Goal: Book appointment/travel/reservation

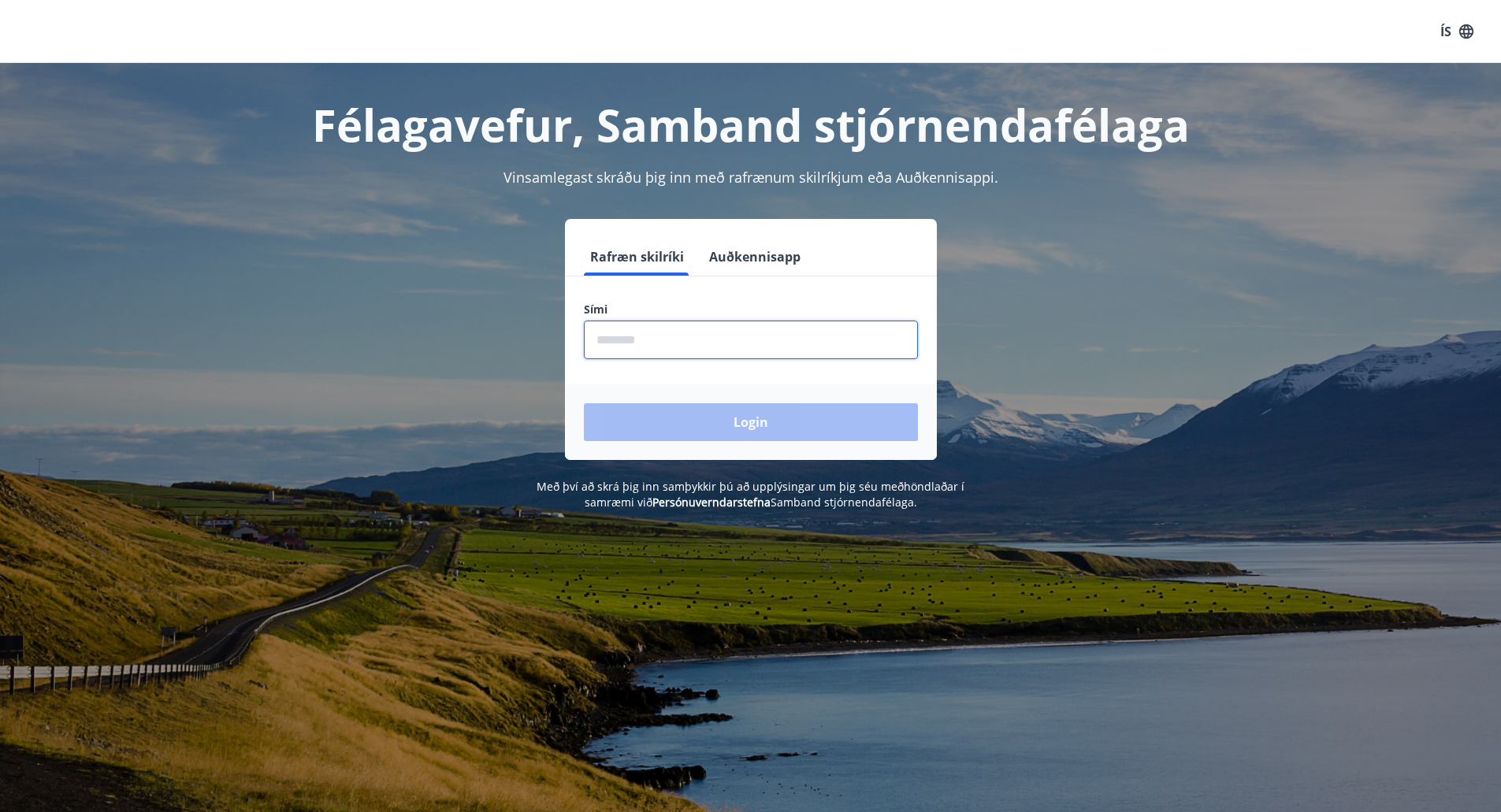
click at [668, 345] on input "phone" at bounding box center [751, 340] width 334 height 38
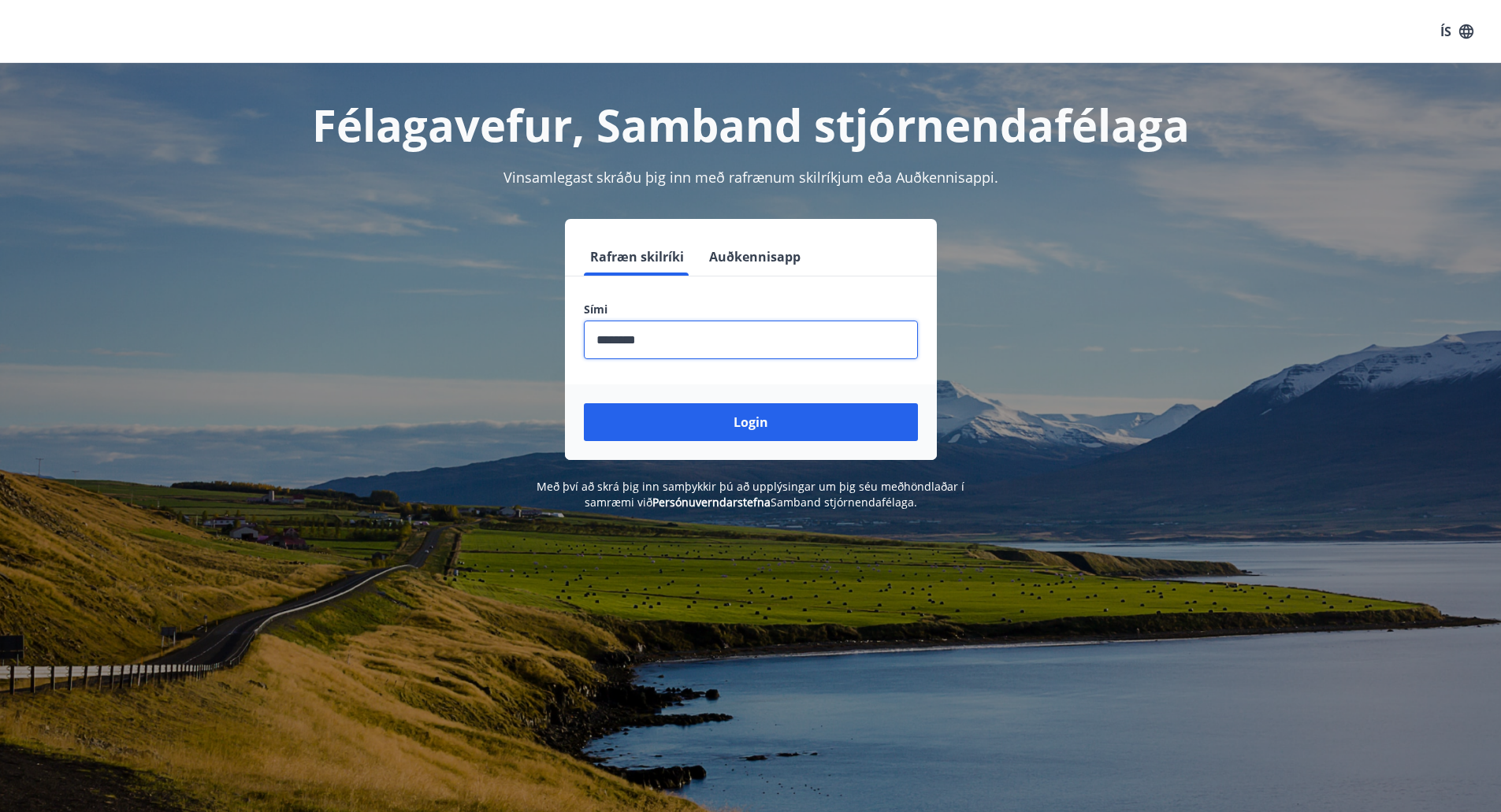
type input "********"
click at [584, 404] on button "Login" at bounding box center [751, 422] width 334 height 38
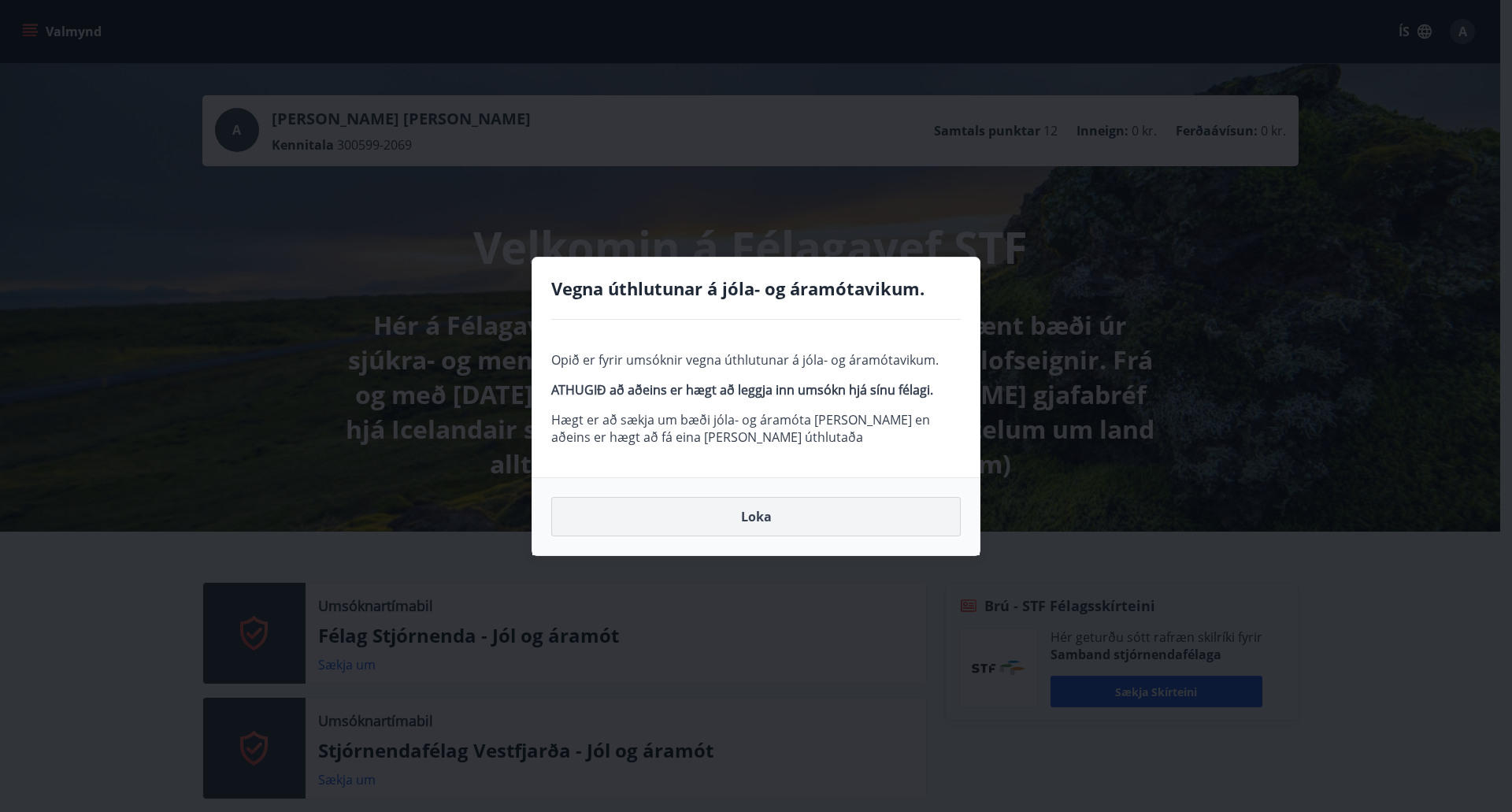
click at [815, 514] on button "Loka" at bounding box center [755, 516] width 409 height 39
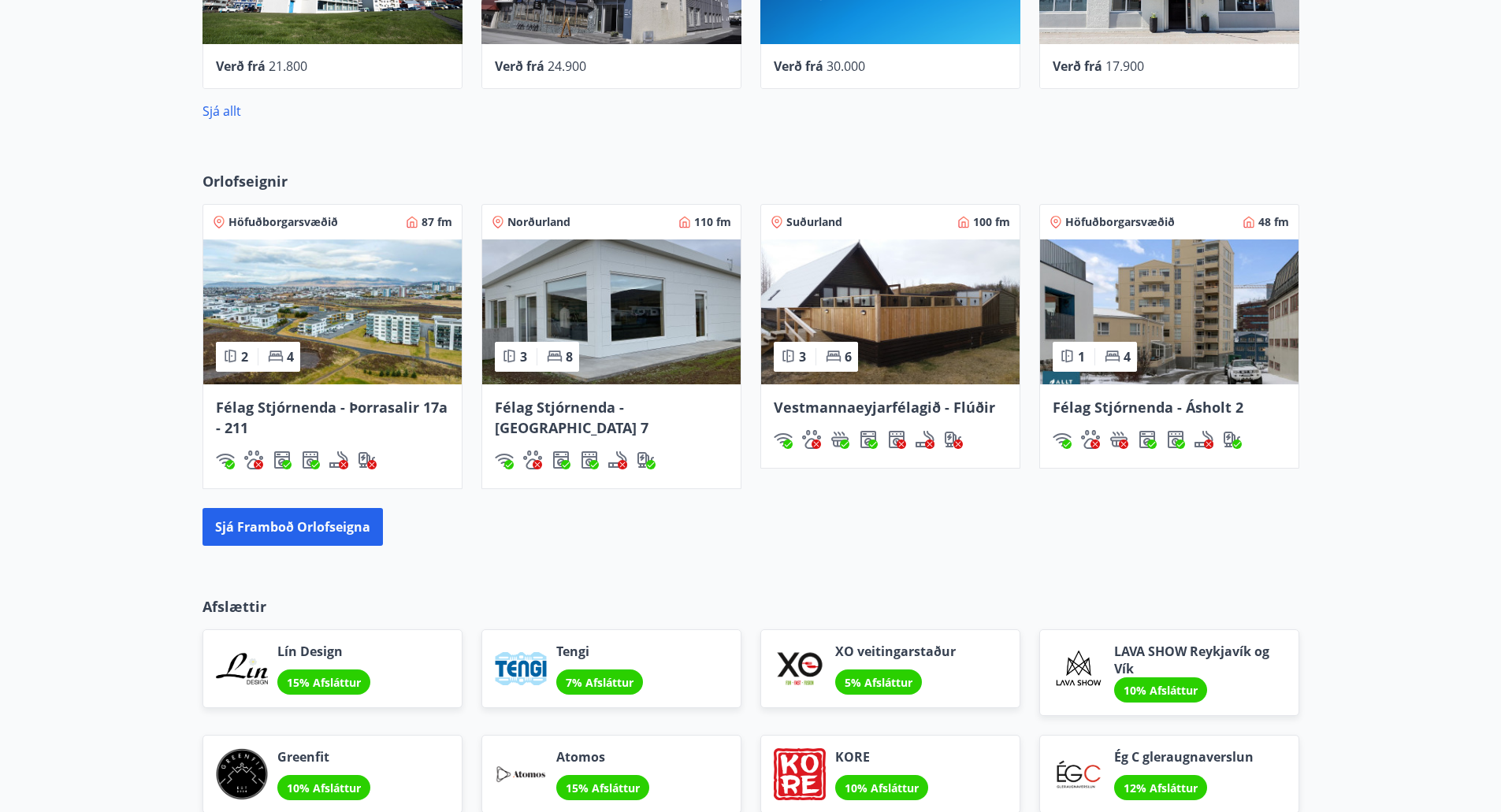
scroll to position [1575, 0]
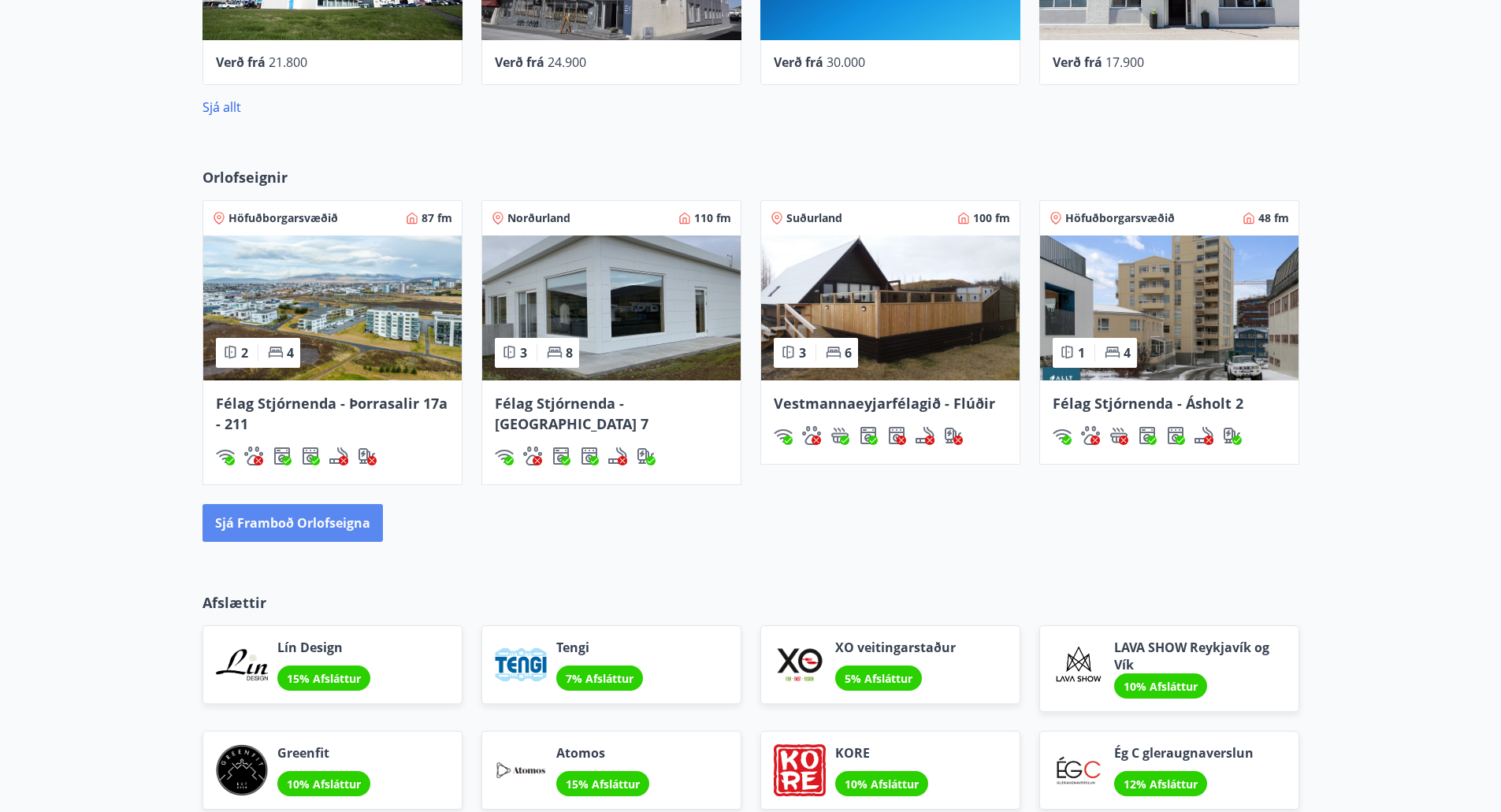
click at [333, 517] on button "Sjá framboð orlofseigna" at bounding box center [292, 523] width 180 height 38
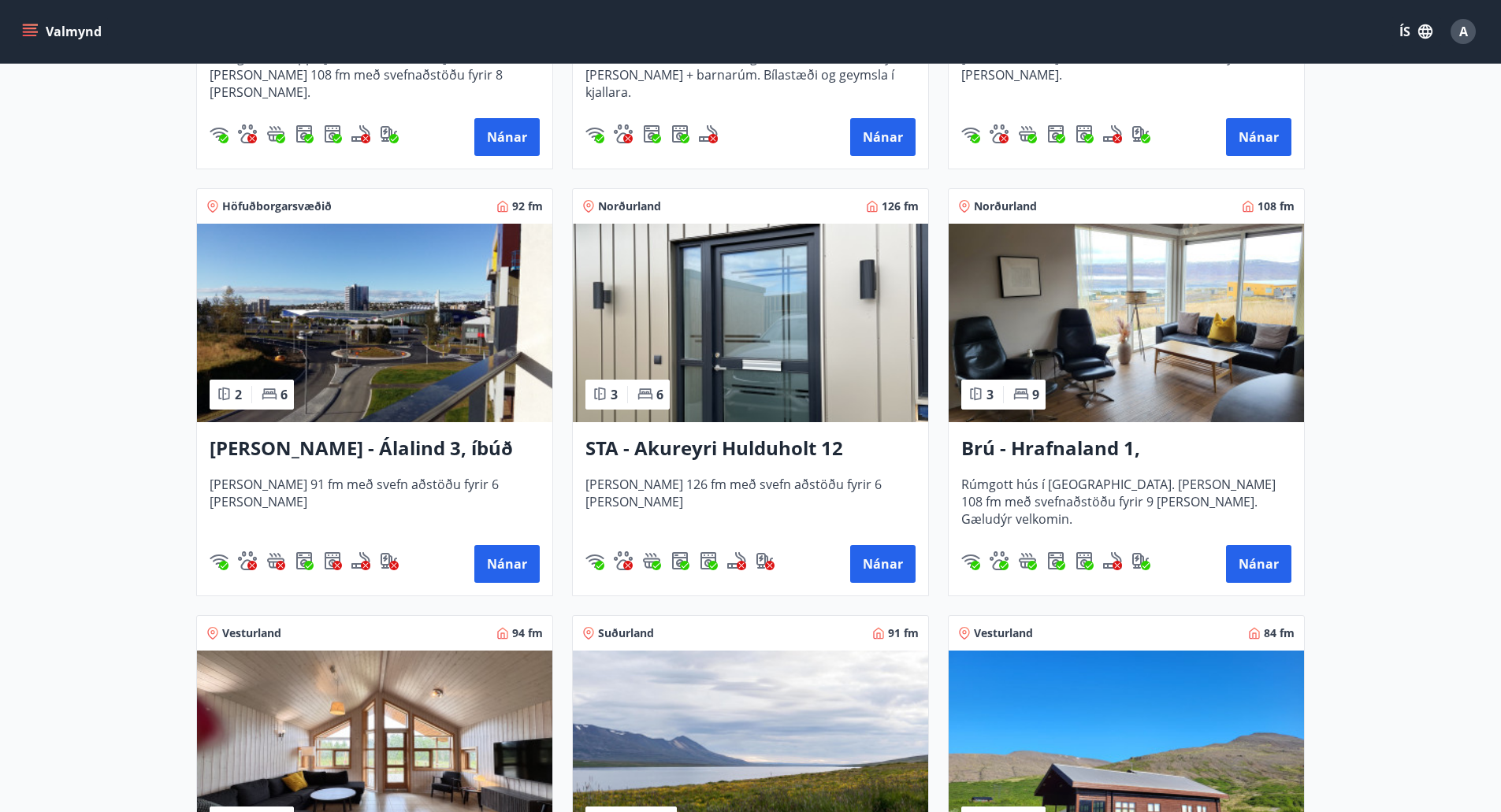
scroll to position [315, 0]
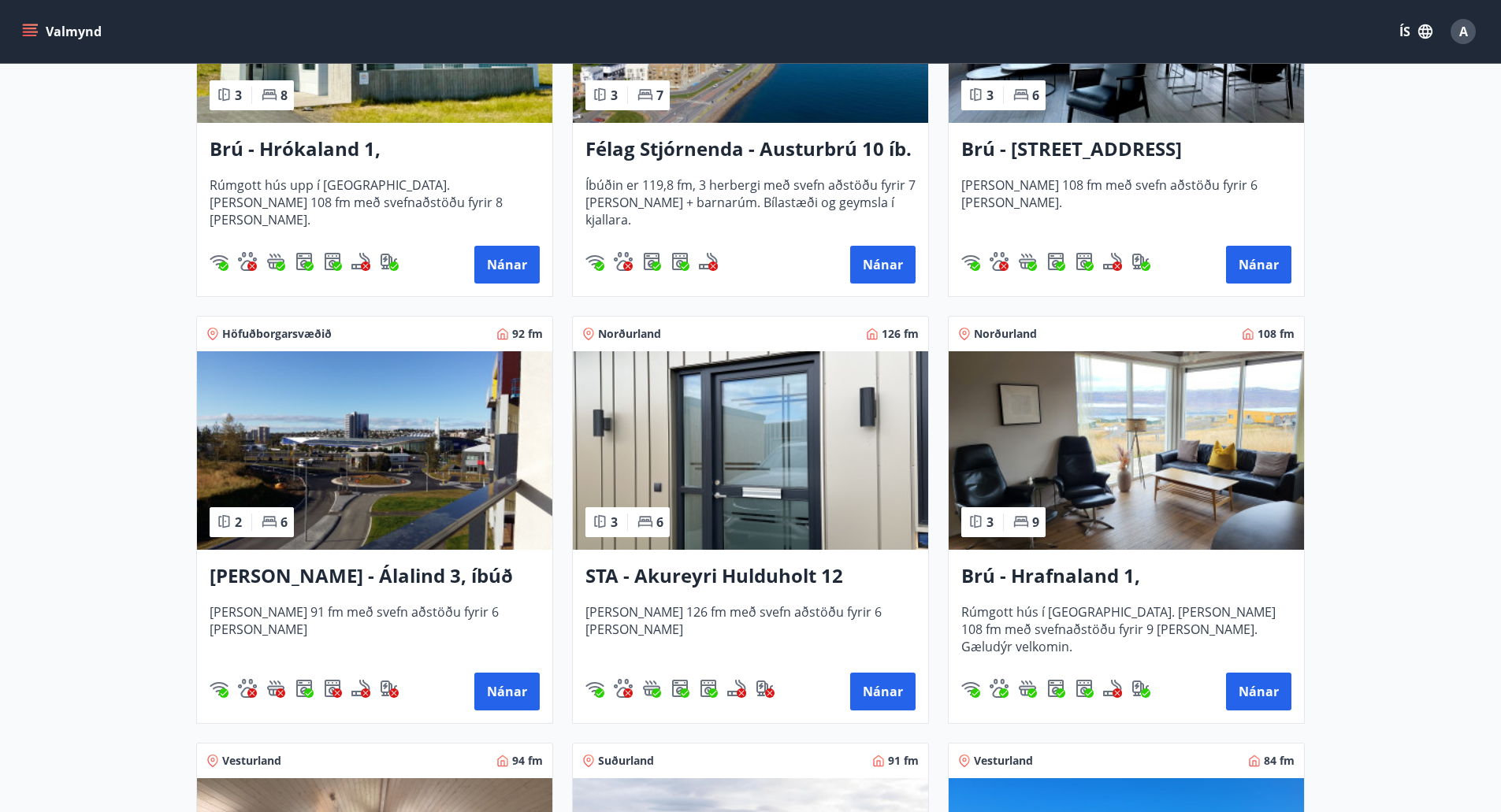
click at [1140, 451] on img at bounding box center [1126, 450] width 355 height 199
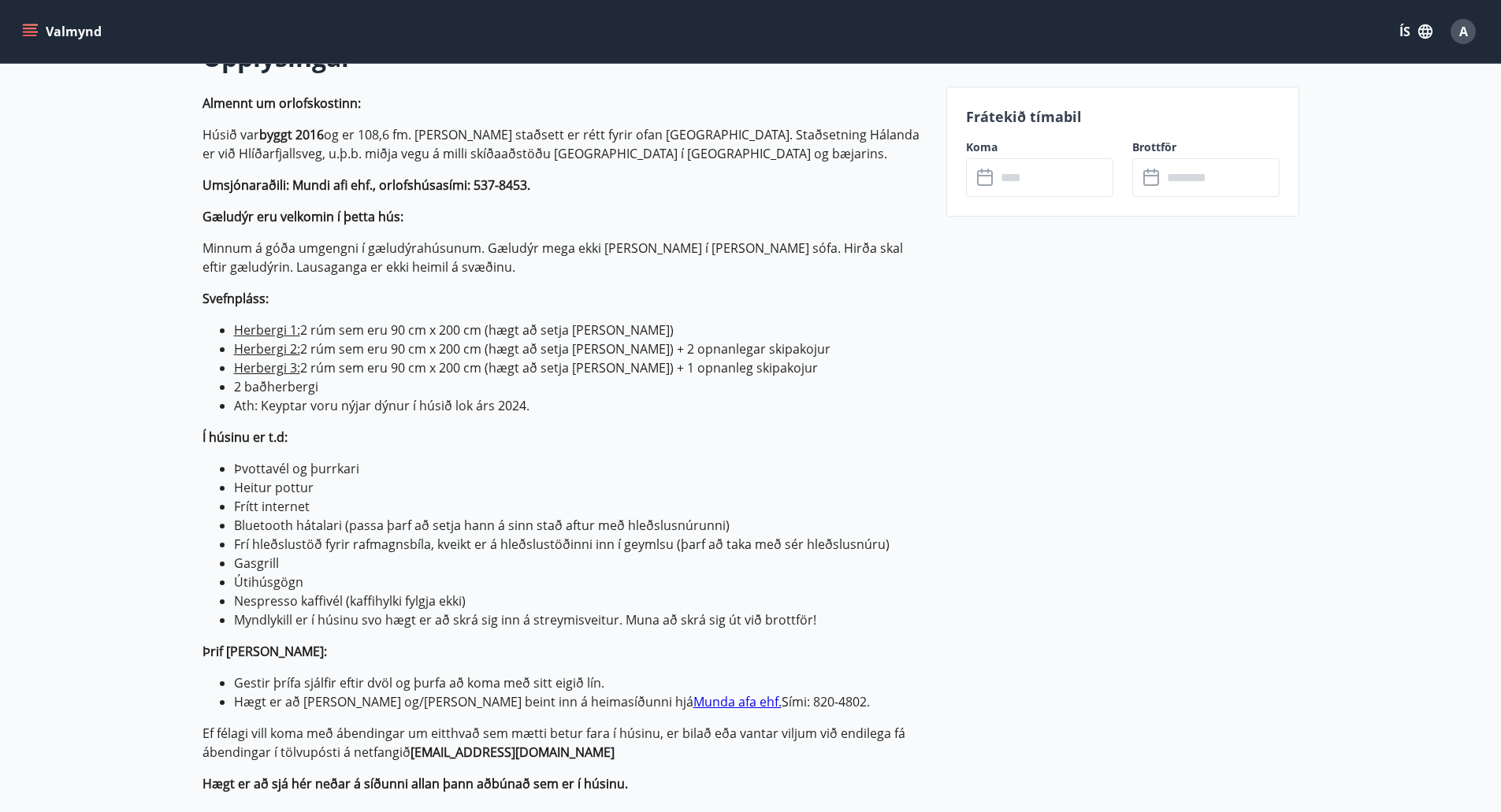
scroll to position [236, 0]
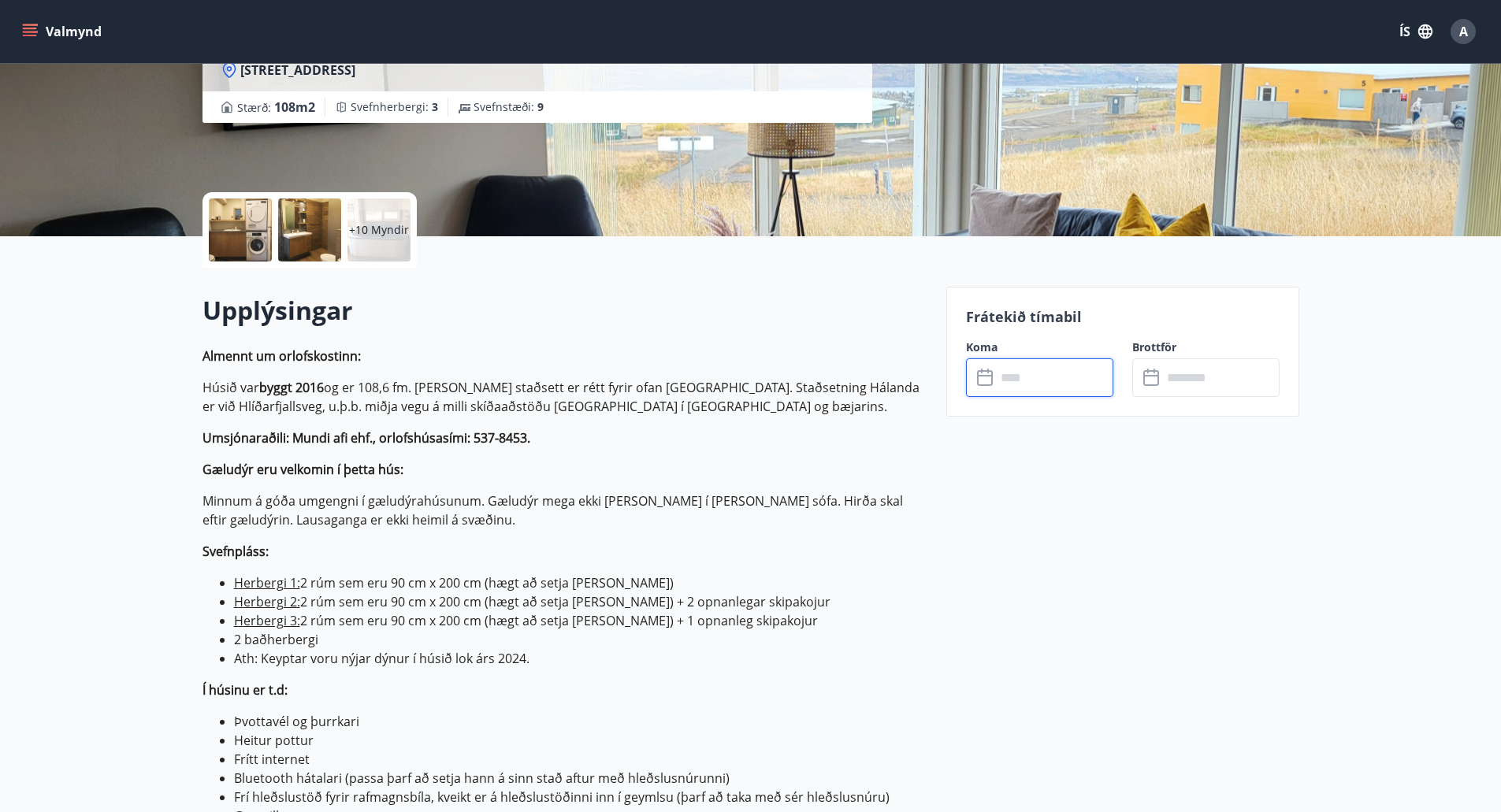
click at [1039, 374] on input "text" at bounding box center [1055, 378] width 117 height 38
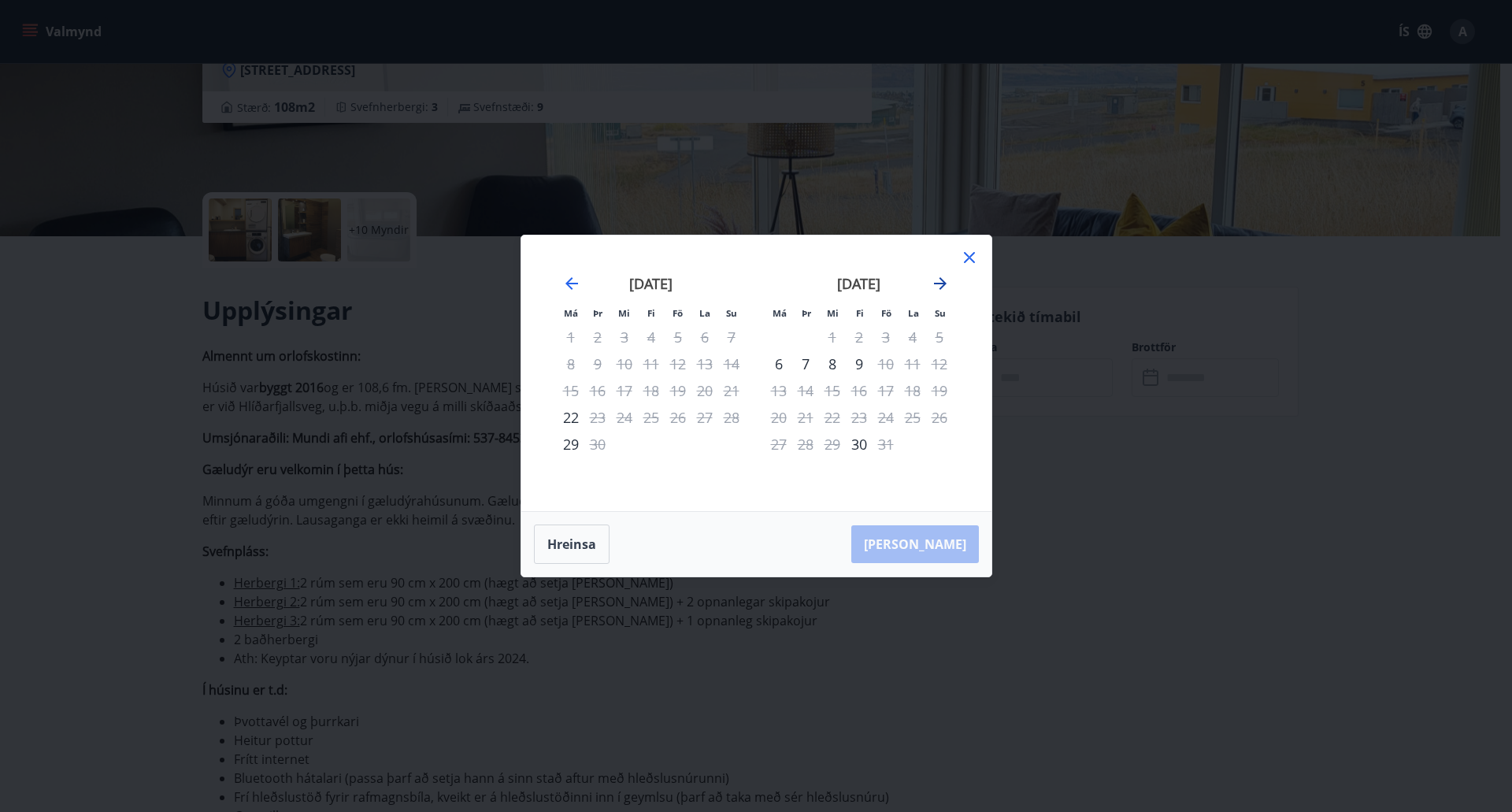
click at [938, 285] on icon "Move forward to switch to the next month." at bounding box center [940, 283] width 19 height 19
click at [849, 440] on div "27" at bounding box center [859, 444] width 27 height 27
click at [970, 255] on icon at bounding box center [969, 257] width 19 height 19
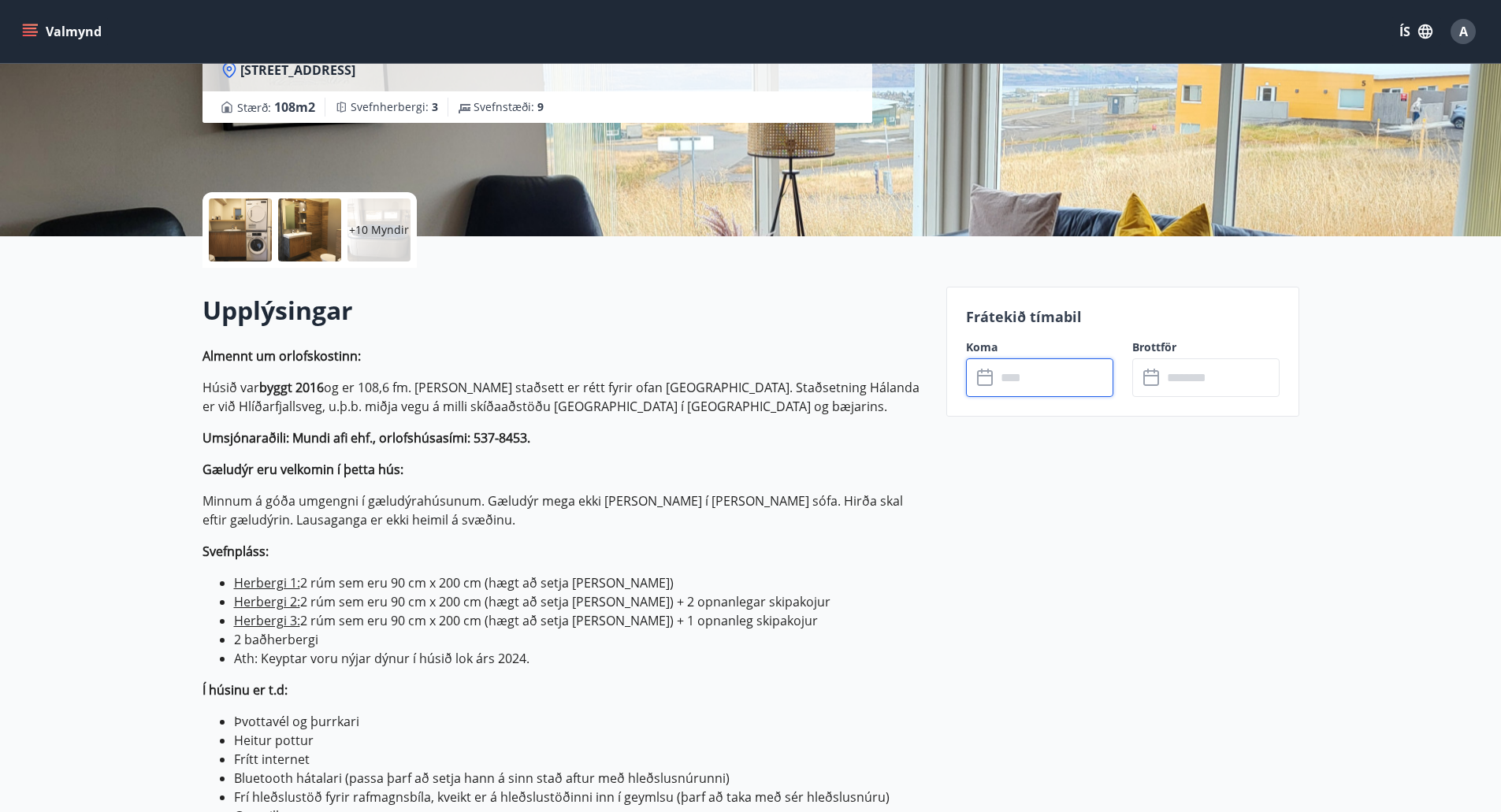
click at [1050, 376] on input "text" at bounding box center [1055, 378] width 117 height 38
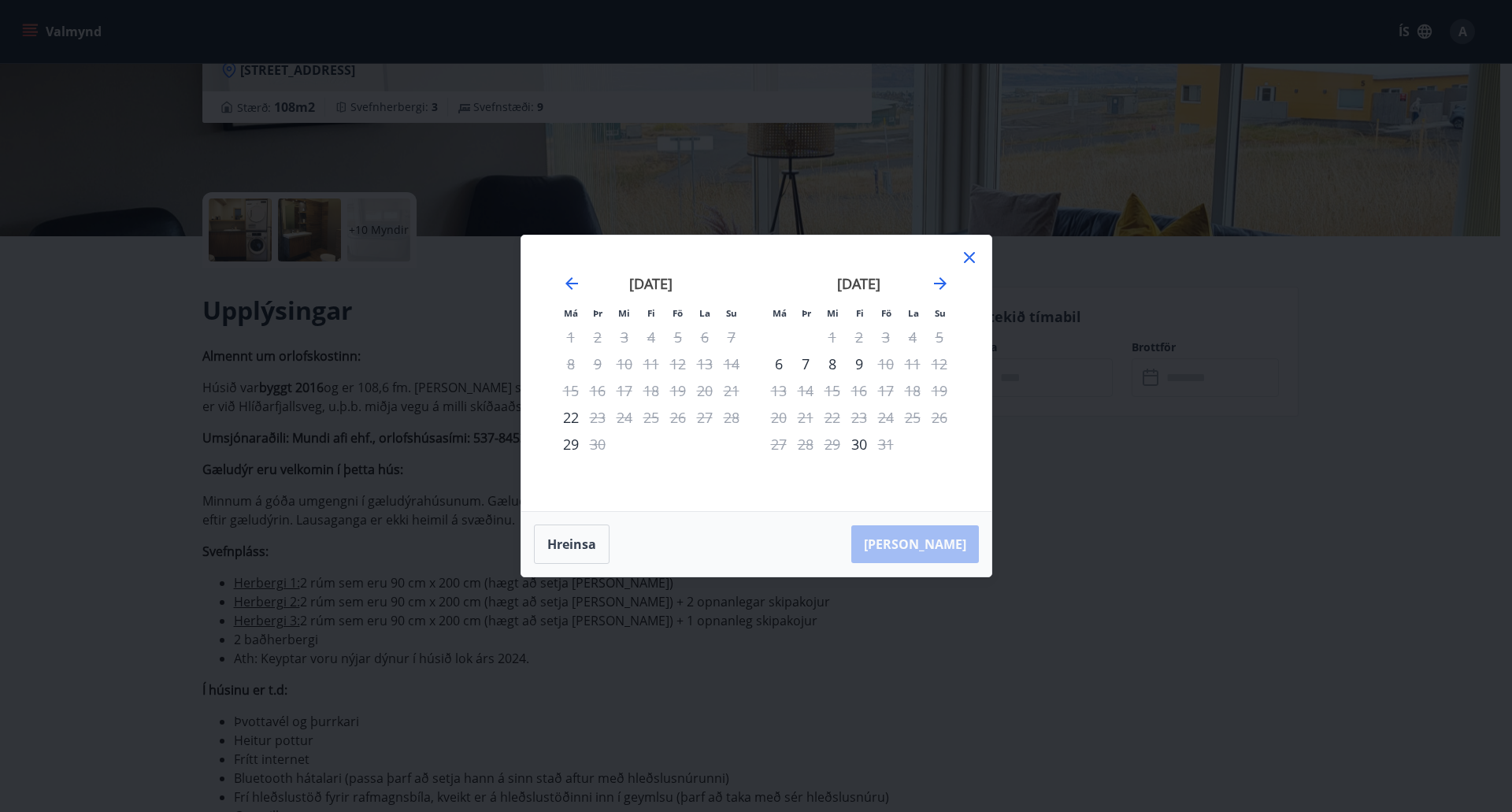
click at [953, 285] on div "[DATE] 1 2 3 4 5 6 7 8 9 10 11 12 13 14 15 16 17 18 19 20 21 22 23 24 25 26 27 …" at bounding box center [859, 384] width 208 height 258
click at [947, 285] on icon "Move forward to switch to the next month." at bounding box center [940, 283] width 19 height 19
click at [851, 447] on div "27" at bounding box center [859, 444] width 27 height 27
click at [888, 439] on div "28" at bounding box center [885, 444] width 27 height 27
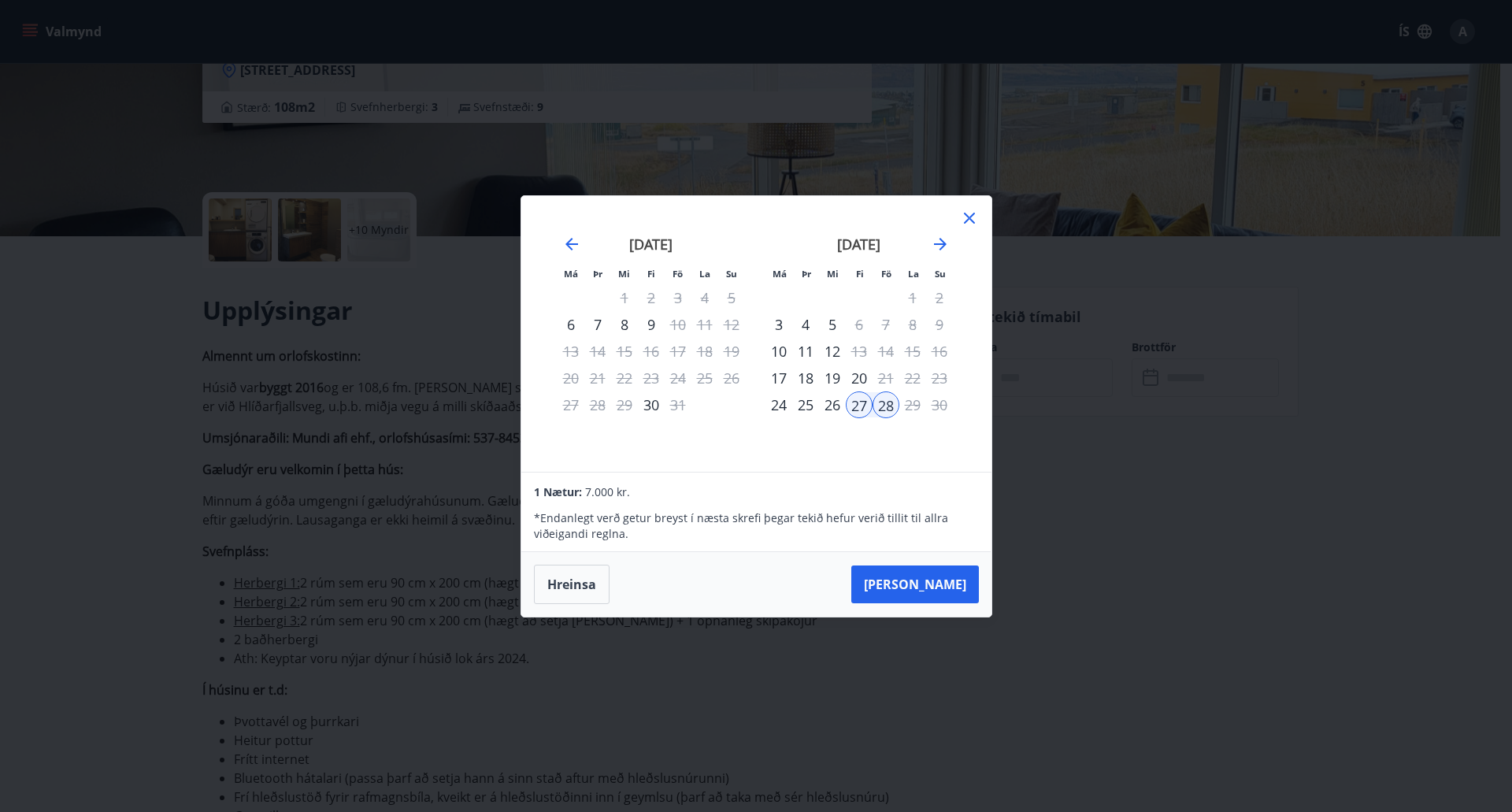
click at [907, 405] on div "29" at bounding box center [913, 405] width 27 height 27
click at [936, 572] on button "[PERSON_NAME]" at bounding box center [914, 584] width 127 height 38
click at [837, 406] on div "26" at bounding box center [832, 405] width 27 height 27
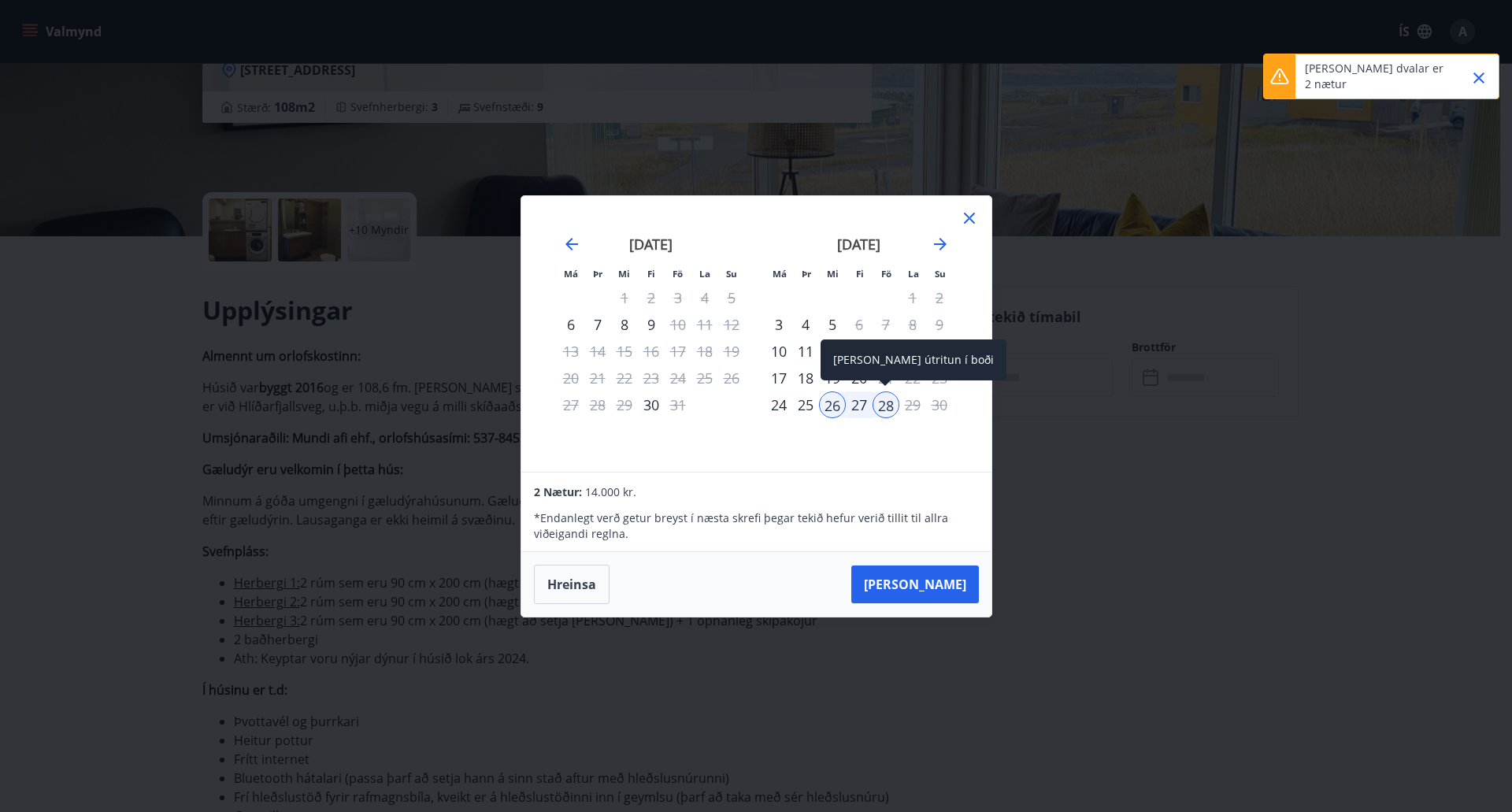
click at [889, 406] on div "28" at bounding box center [885, 405] width 27 height 27
click at [913, 397] on div "29" at bounding box center [913, 405] width 27 height 27
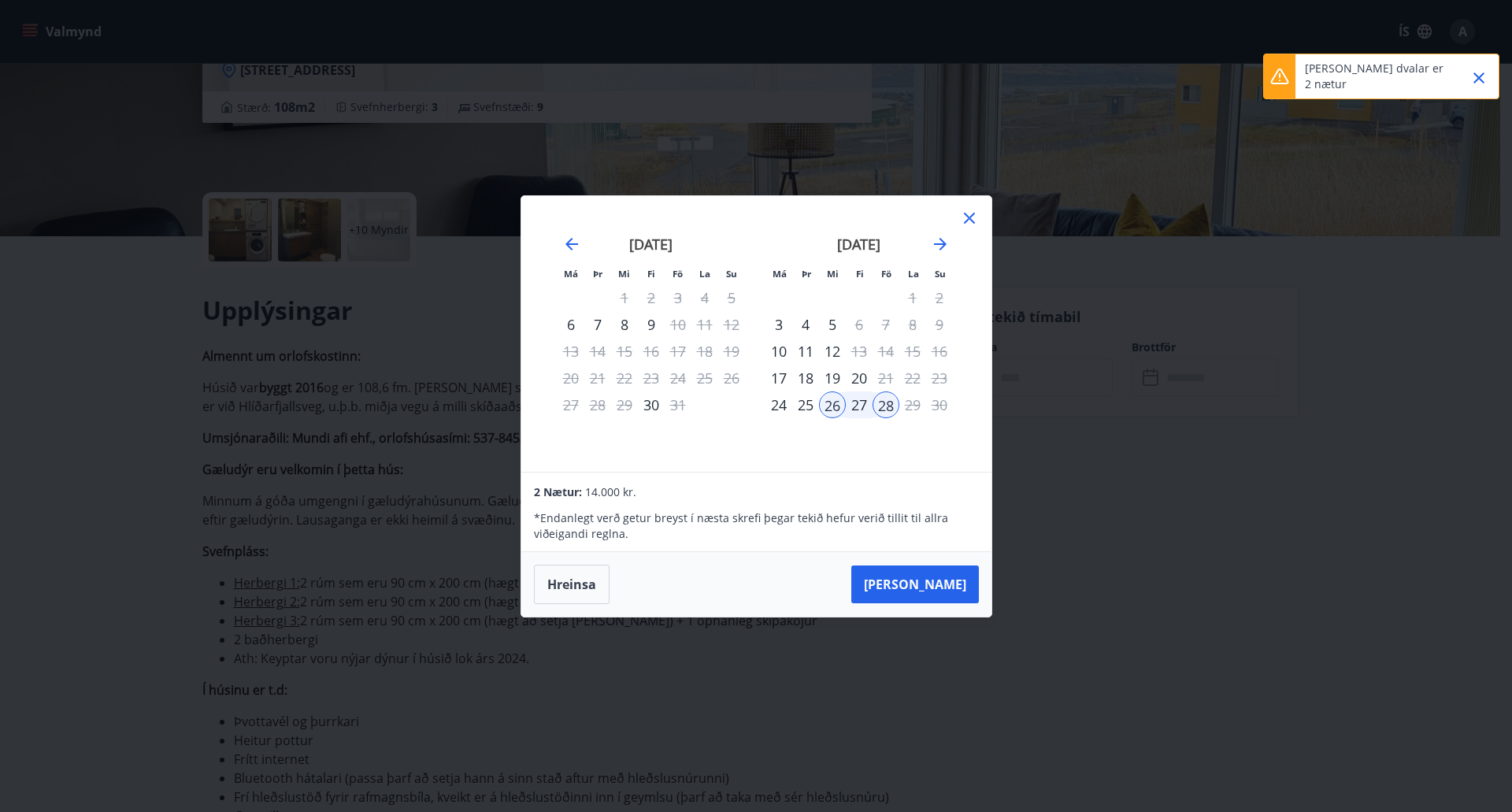
click at [913, 397] on div "29" at bounding box center [913, 405] width 27 height 27
click at [963, 217] on icon at bounding box center [969, 218] width 19 height 19
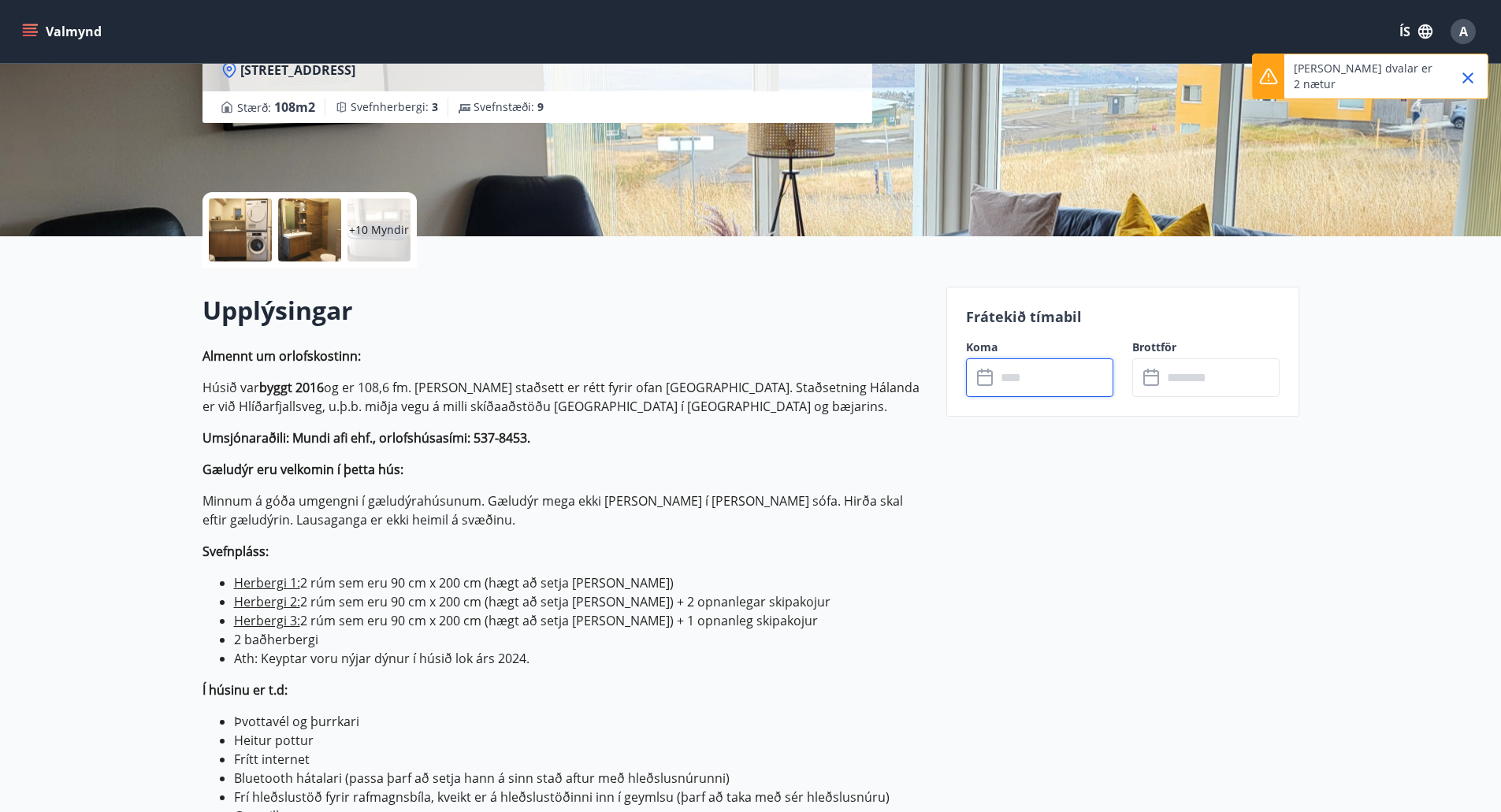
click at [1056, 382] on input "text" at bounding box center [1055, 378] width 117 height 38
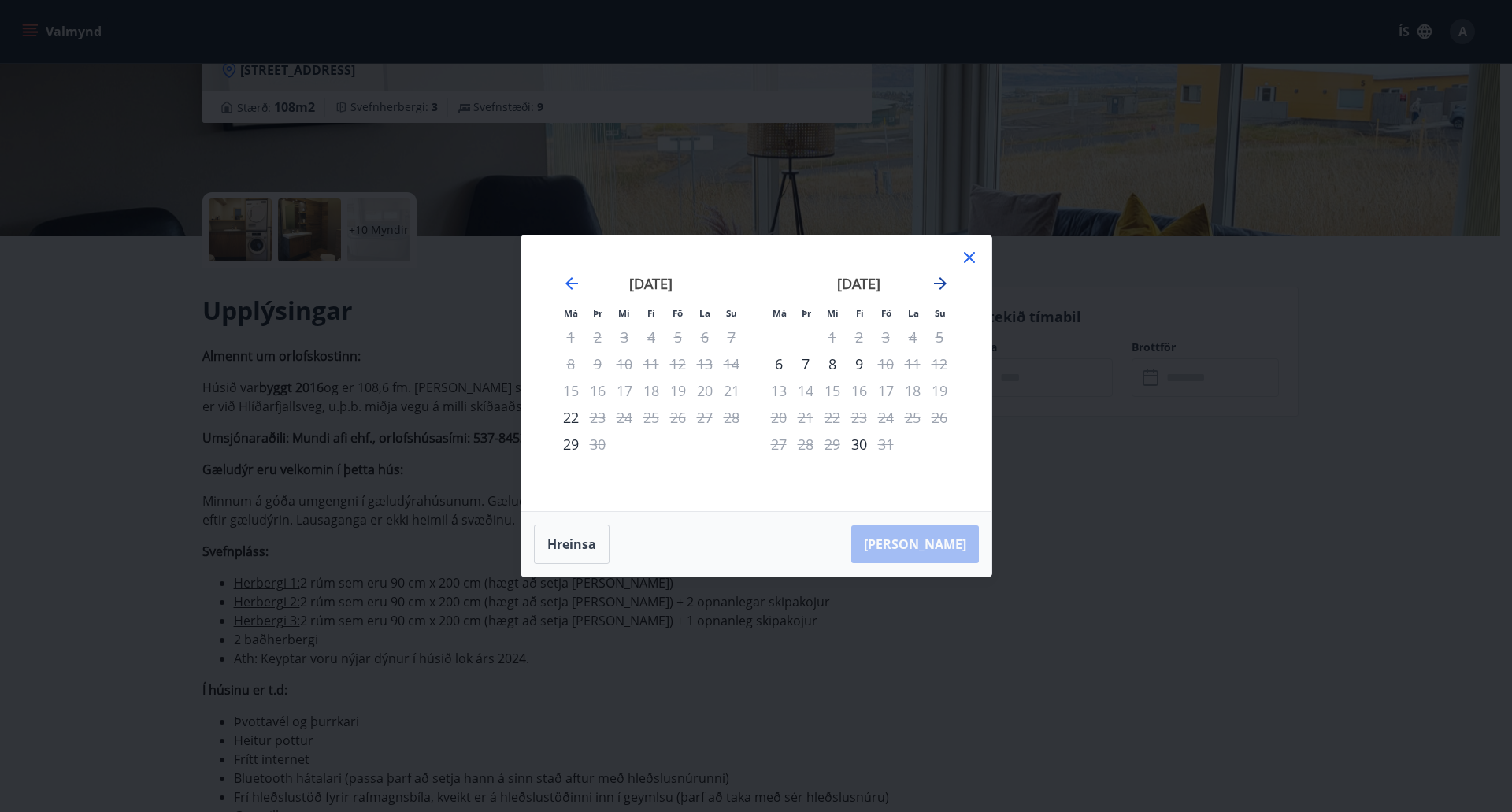
click at [946, 285] on icon "Move forward to switch to the next month." at bounding box center [940, 283] width 19 height 19
click at [946, 284] on icon "Move forward to switch to the next month." at bounding box center [940, 283] width 19 height 19
click at [622, 446] on div "26" at bounding box center [623, 444] width 27 height 27
click at [680, 443] on div "28" at bounding box center [677, 444] width 27 height 27
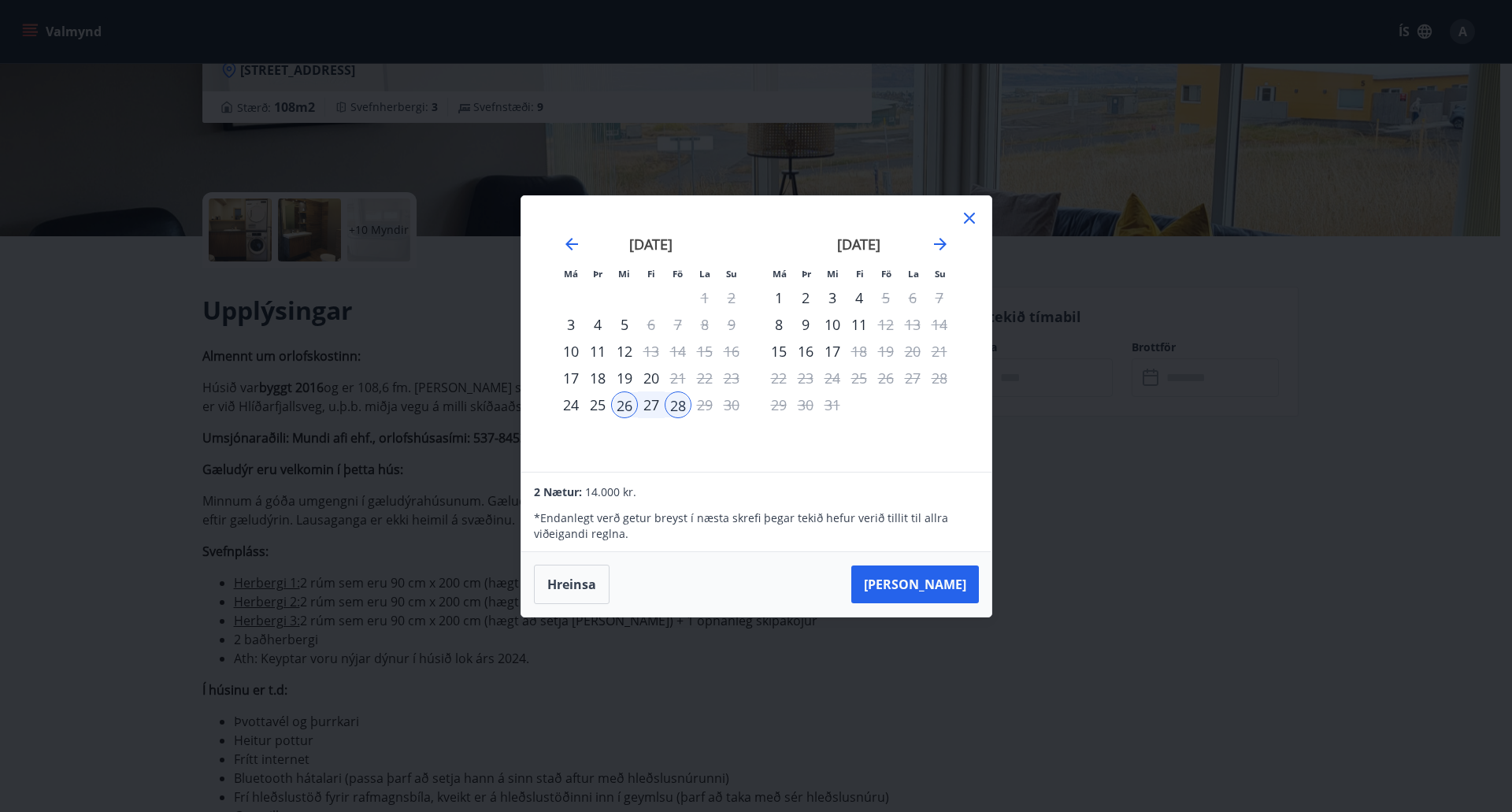
click at [711, 389] on div "22" at bounding box center [705, 377] width 27 height 27
click at [971, 216] on icon at bounding box center [969, 218] width 11 height 11
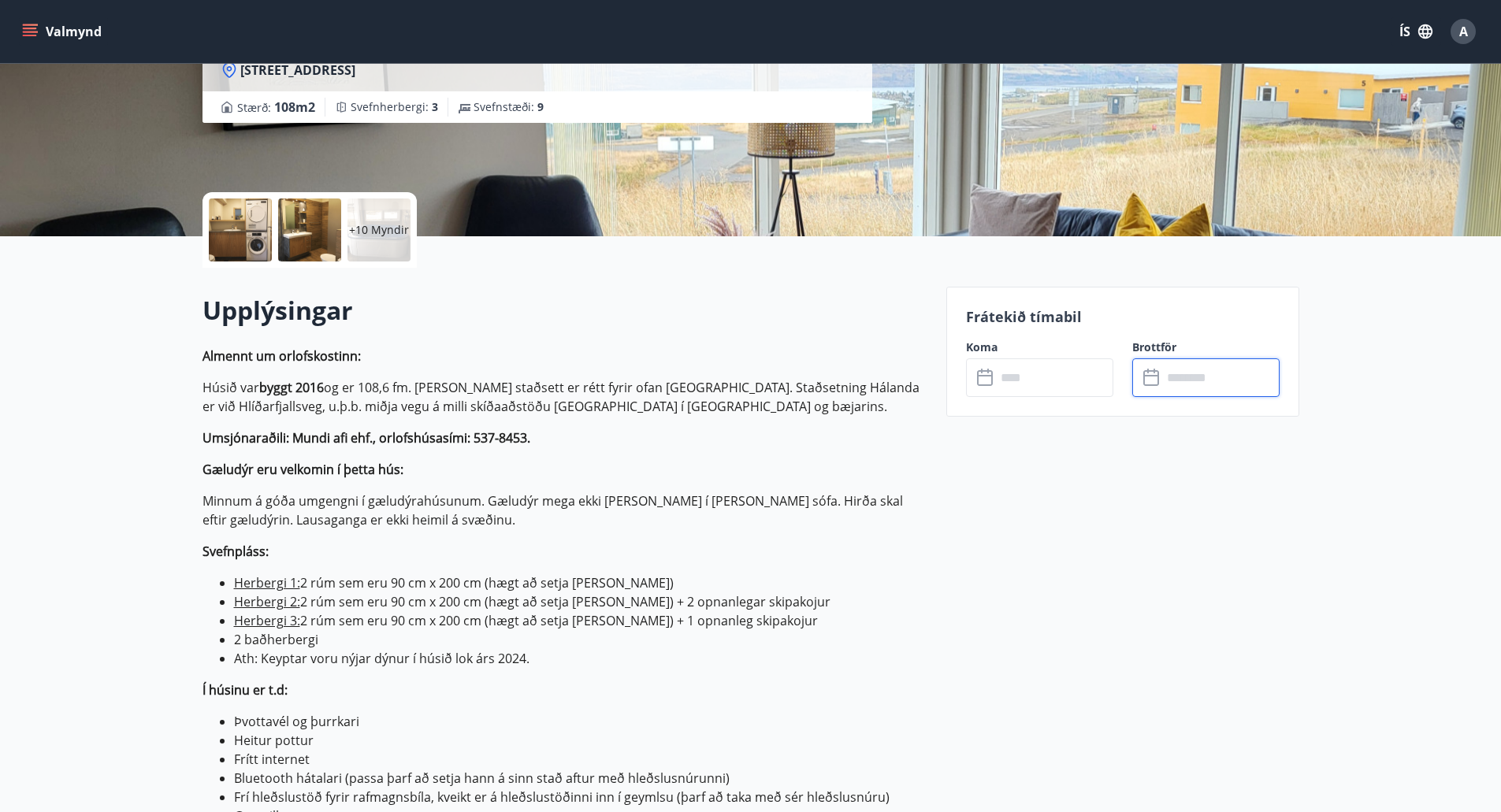
click at [1201, 387] on input "text" at bounding box center [1221, 378] width 117 height 38
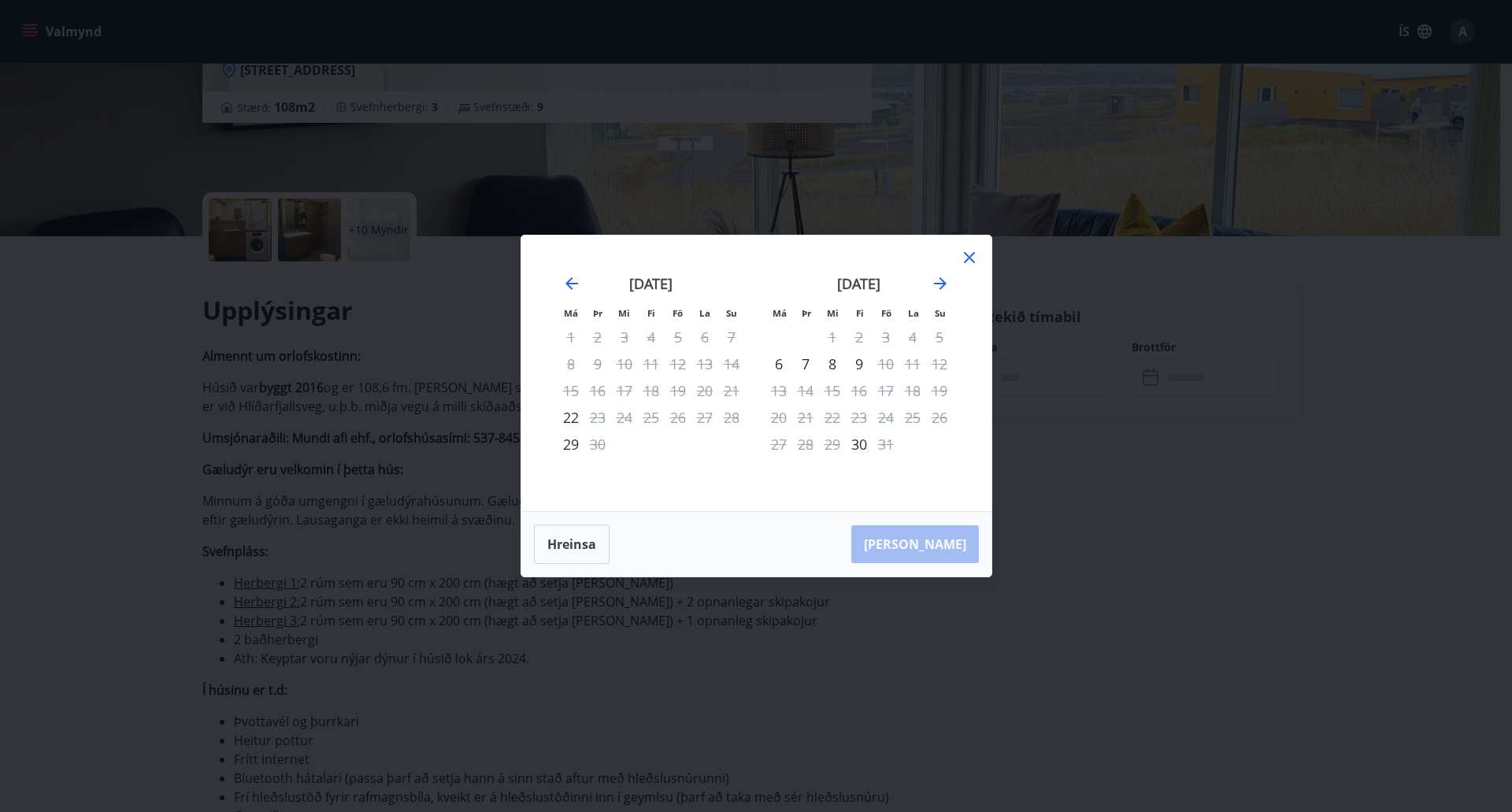
click at [951, 287] on div "[DATE]" at bounding box center [859, 289] width 188 height 70
click at [950, 287] on div "[DATE]" at bounding box center [859, 289] width 188 height 70
click at [946, 285] on icon "Move forward to switch to the next month." at bounding box center [940, 283] width 19 height 19
click at [977, 255] on icon at bounding box center [969, 257] width 19 height 19
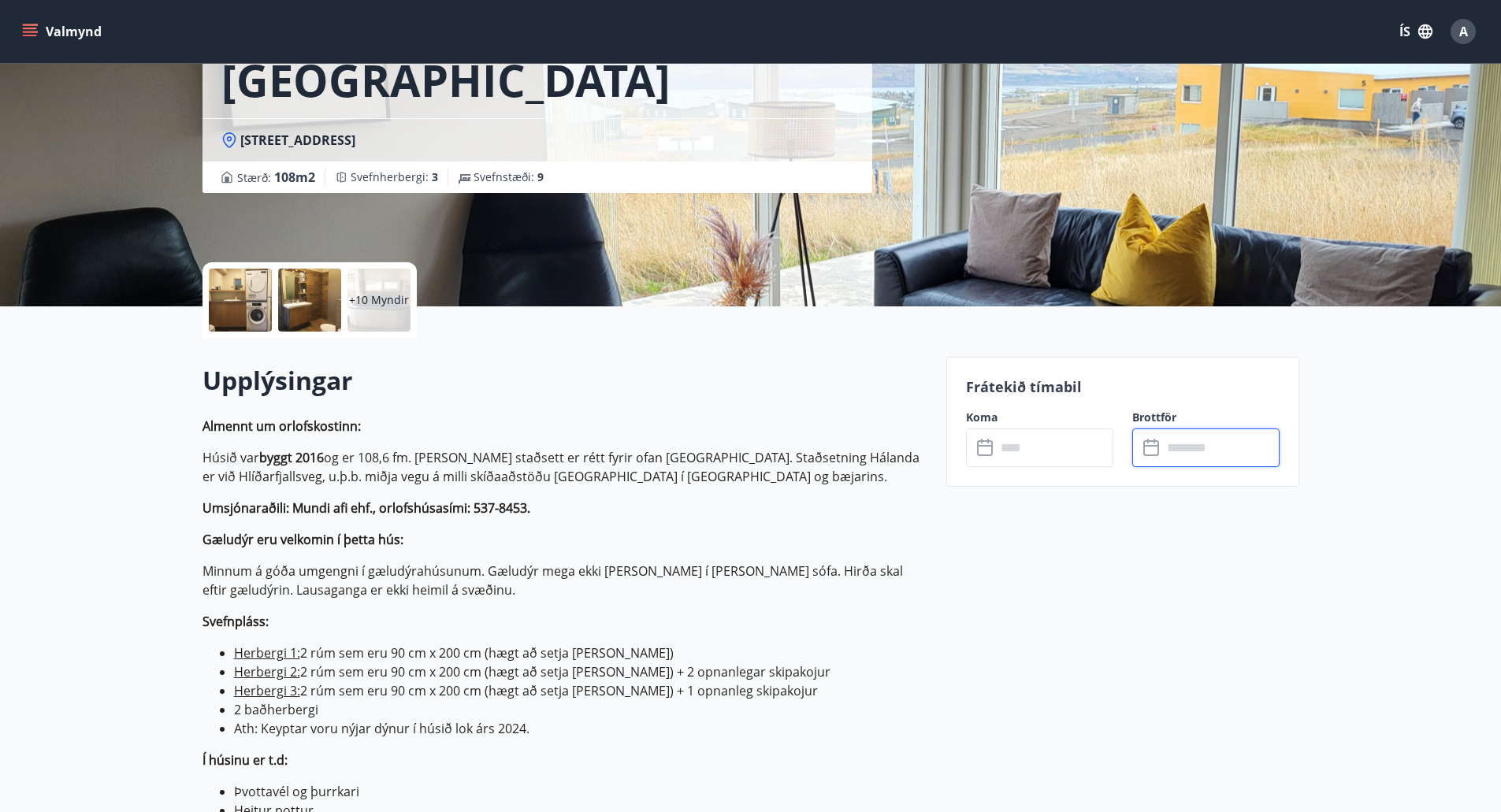
scroll to position [0, 0]
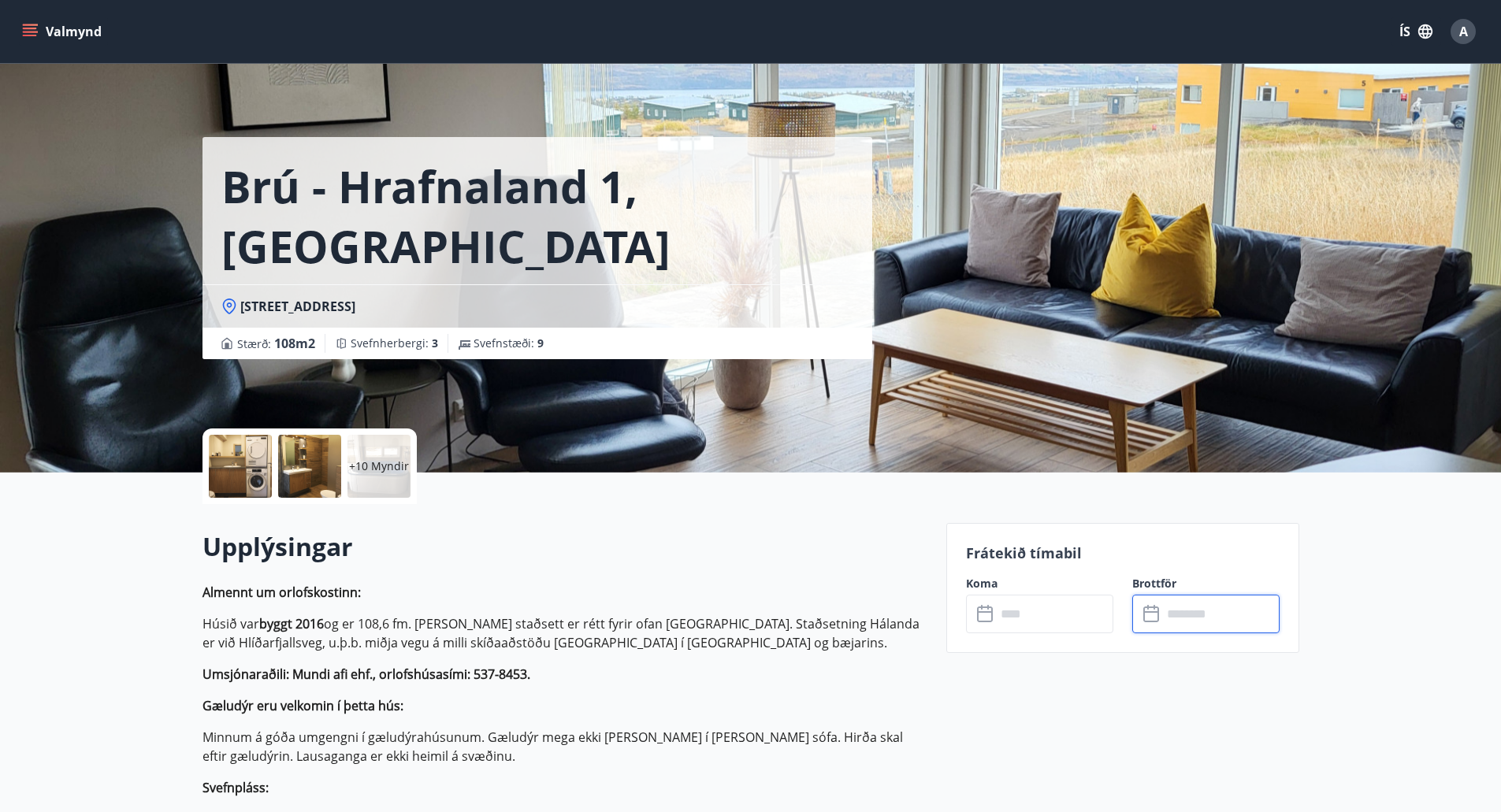
click at [240, 480] on div at bounding box center [240, 466] width 63 height 63
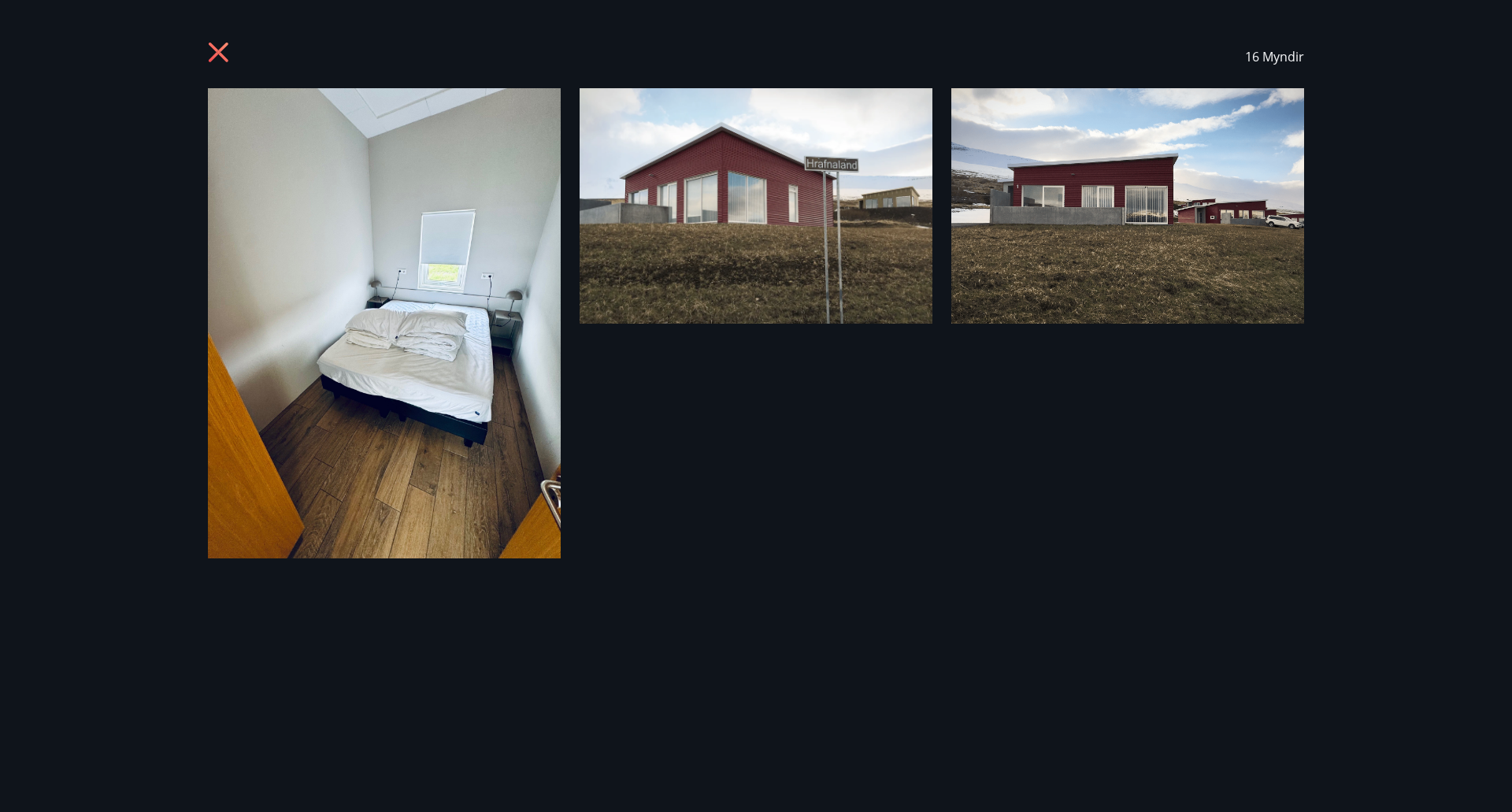
click at [221, 50] on icon at bounding box center [219, 52] width 20 height 20
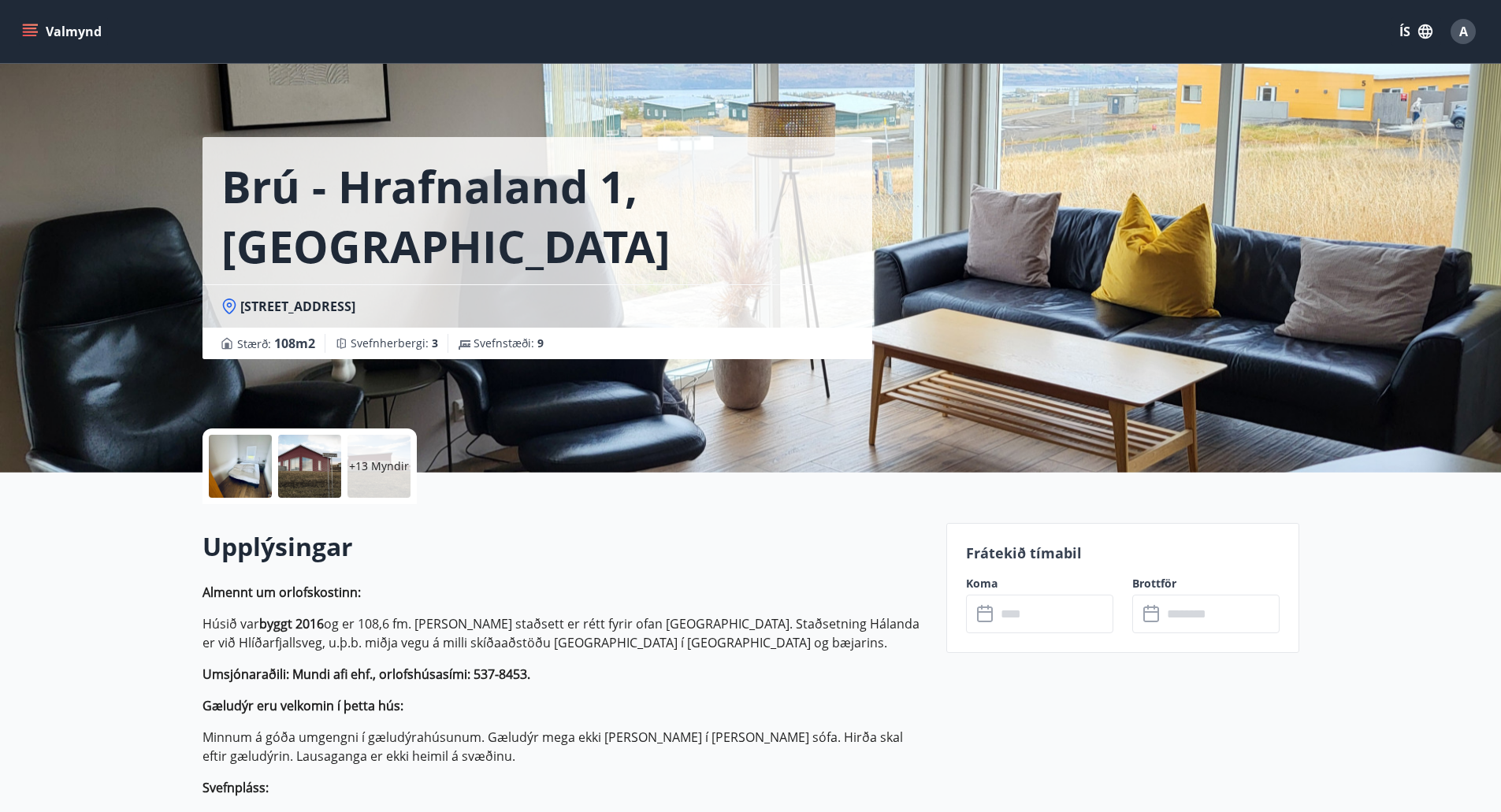
scroll to position [3, 0]
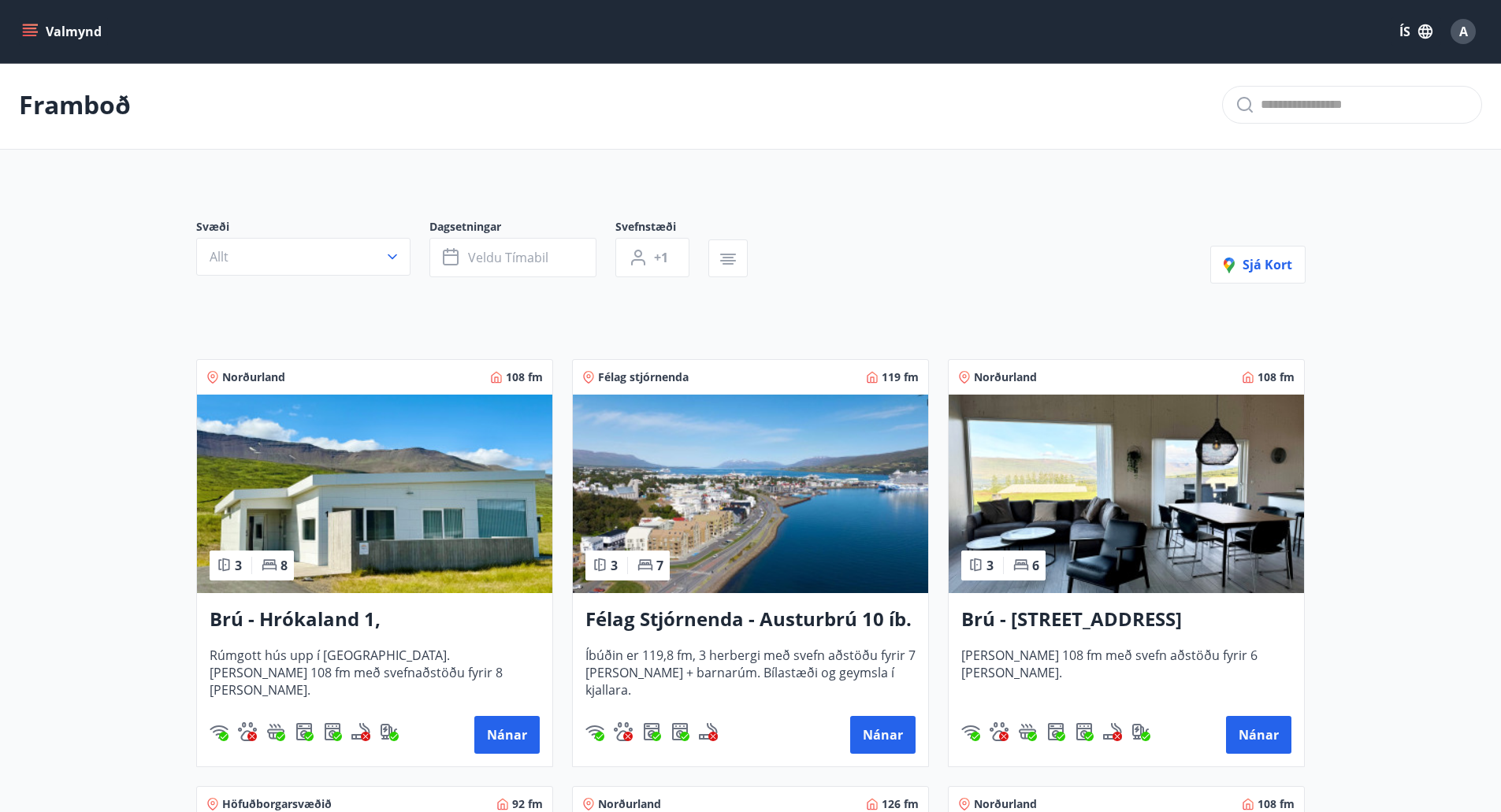
click at [823, 537] on img at bounding box center [751, 493] width 355 height 199
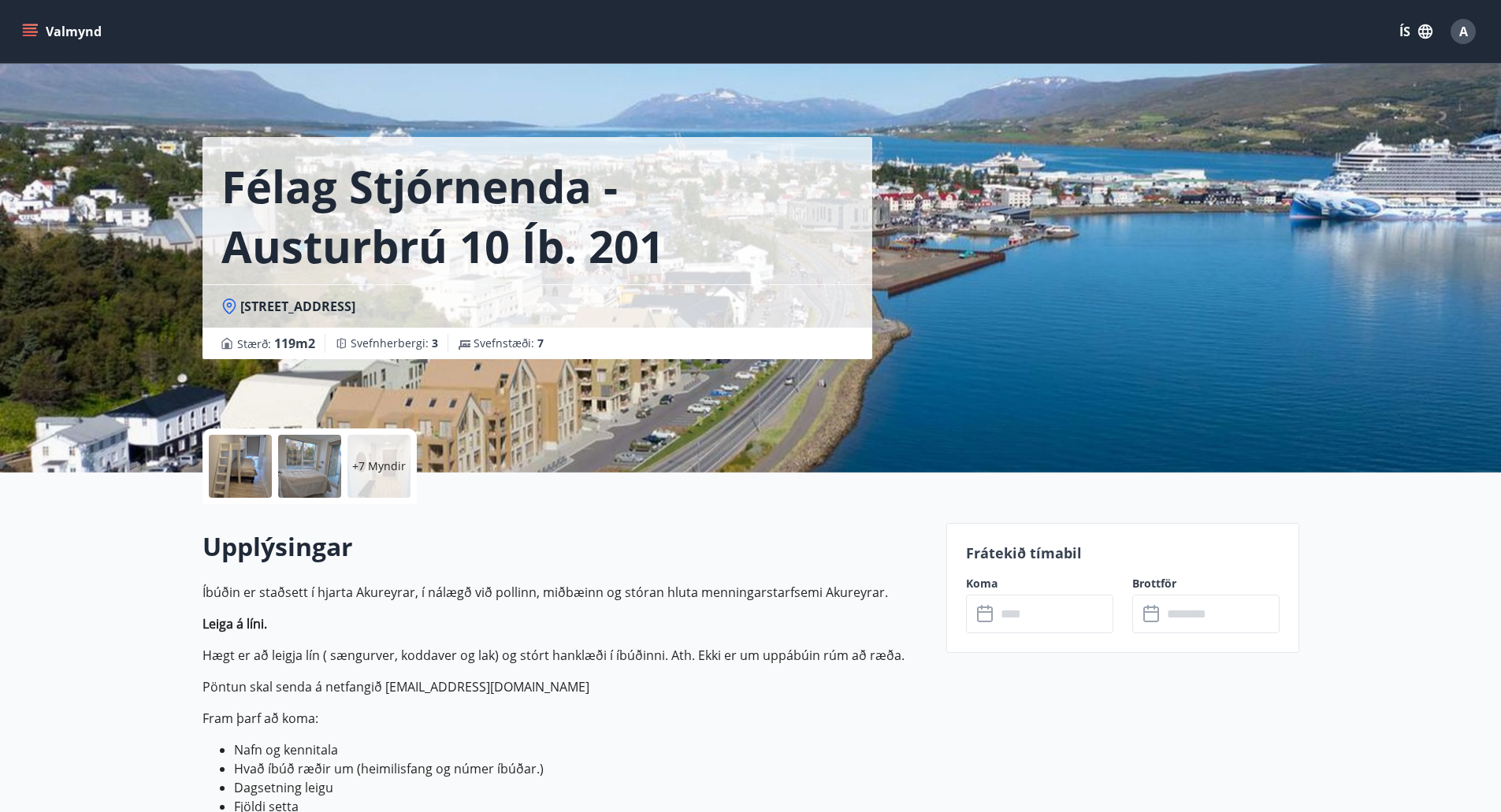
click at [1058, 609] on input "text" at bounding box center [1055, 614] width 117 height 38
click at [1008, 613] on input "text" at bounding box center [1055, 614] width 117 height 38
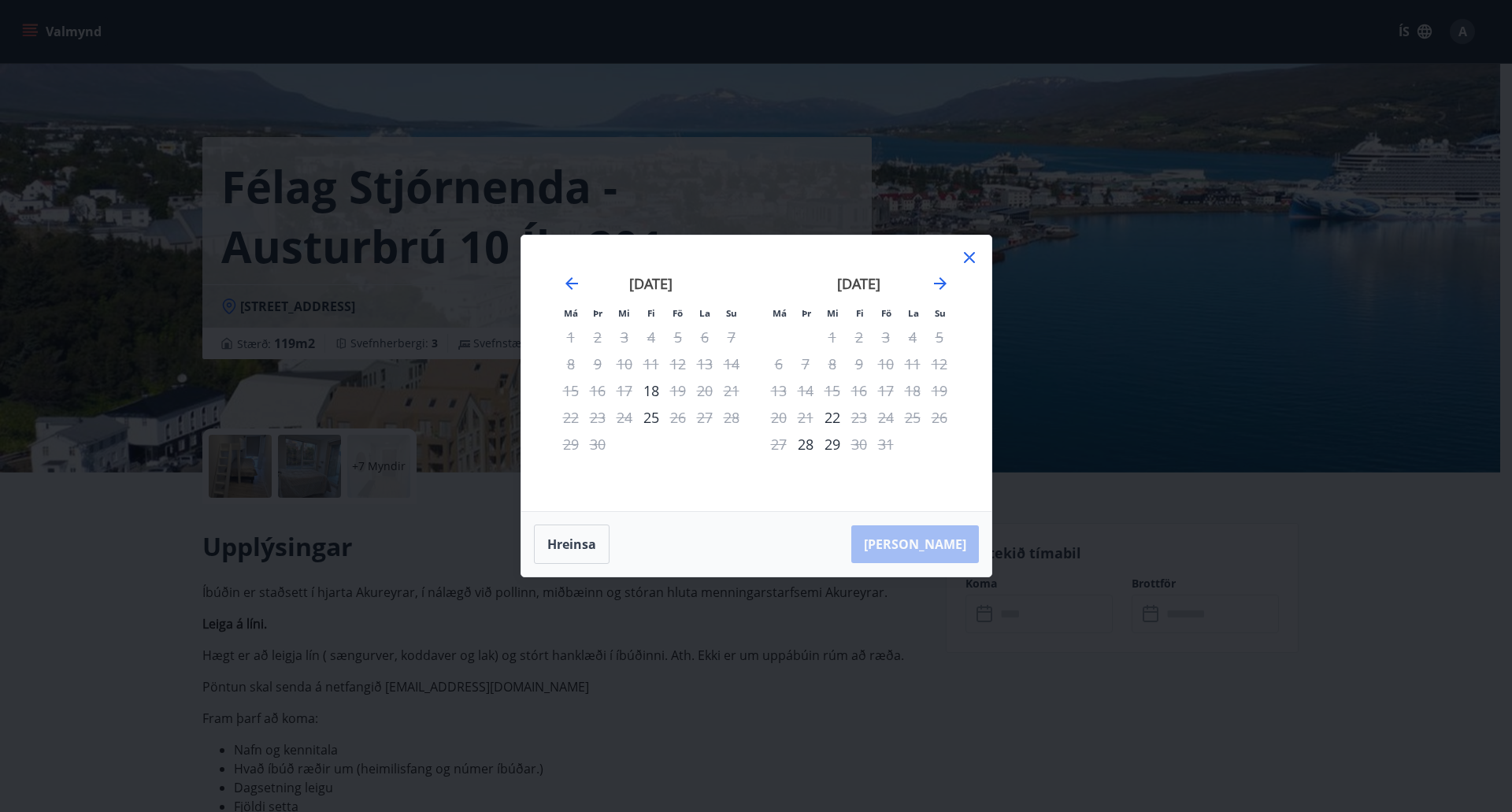
click at [967, 261] on icon at bounding box center [969, 257] width 19 height 19
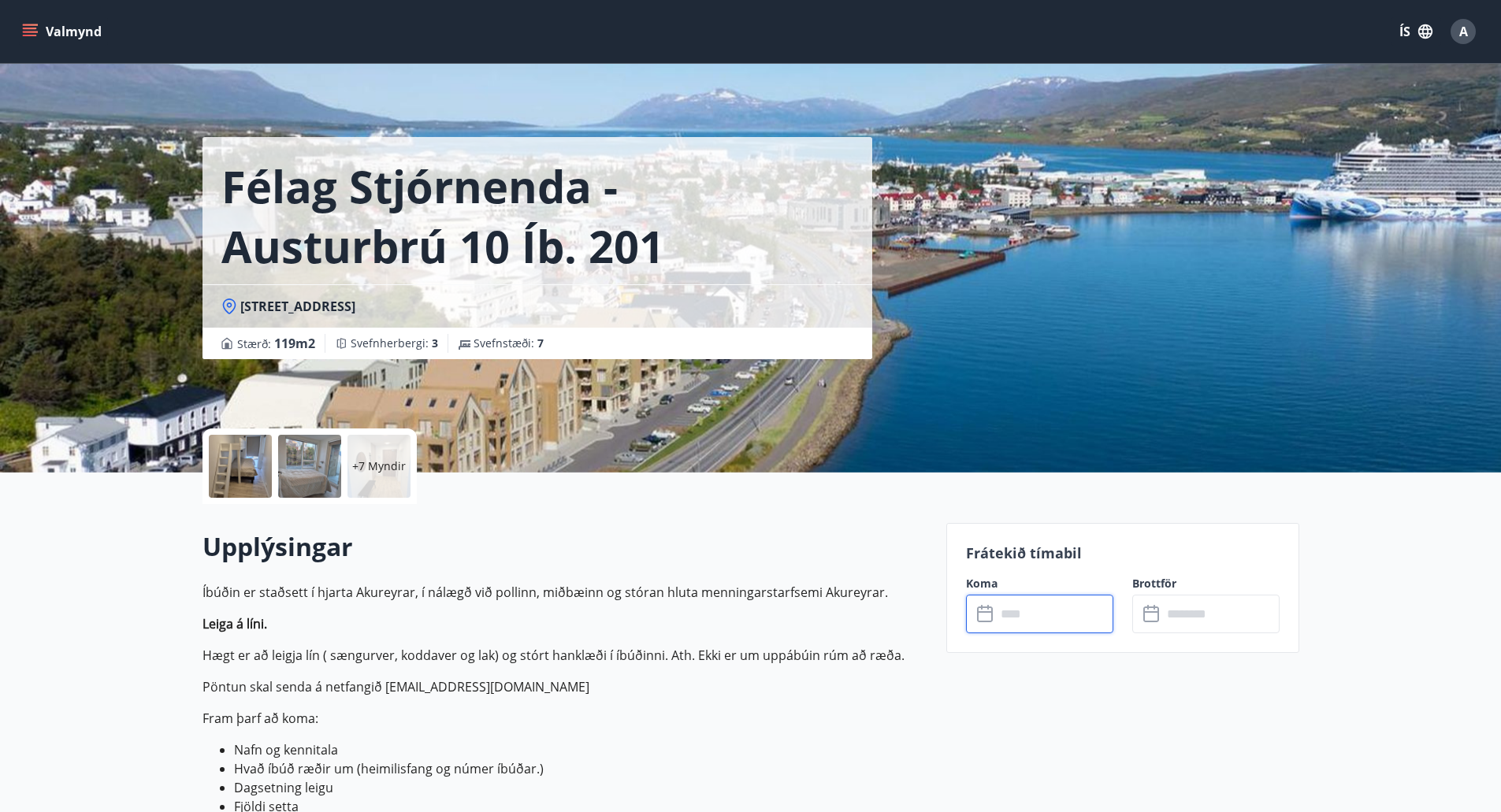
click at [1017, 608] on input "text" at bounding box center [1055, 614] width 117 height 38
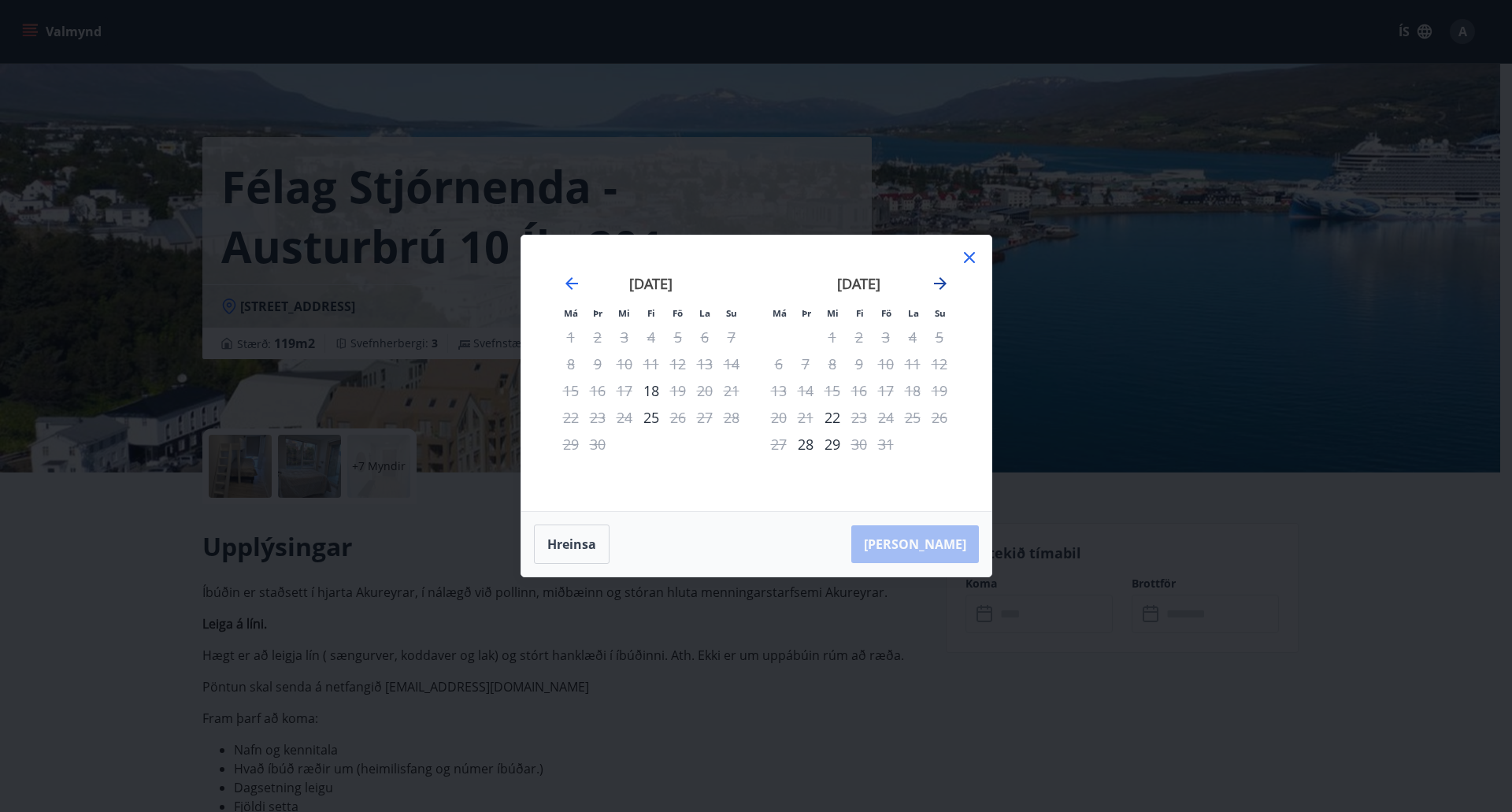
click at [945, 284] on icon "Move forward to switch to the next month." at bounding box center [941, 284] width 13 height 13
click at [912, 444] on div "29" at bounding box center [913, 444] width 27 height 27
click at [966, 251] on icon at bounding box center [969, 257] width 19 height 19
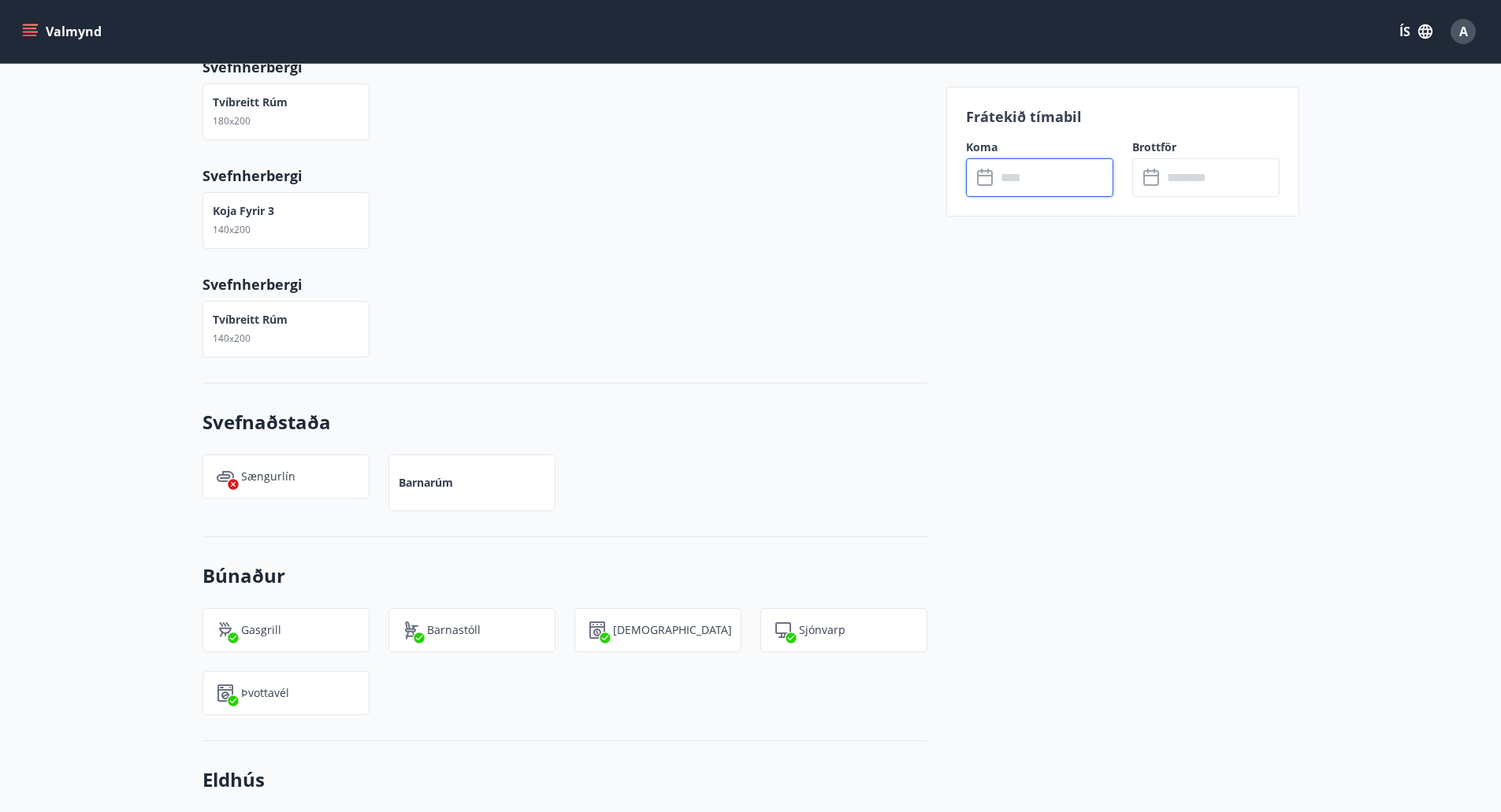
scroll to position [1103, 0]
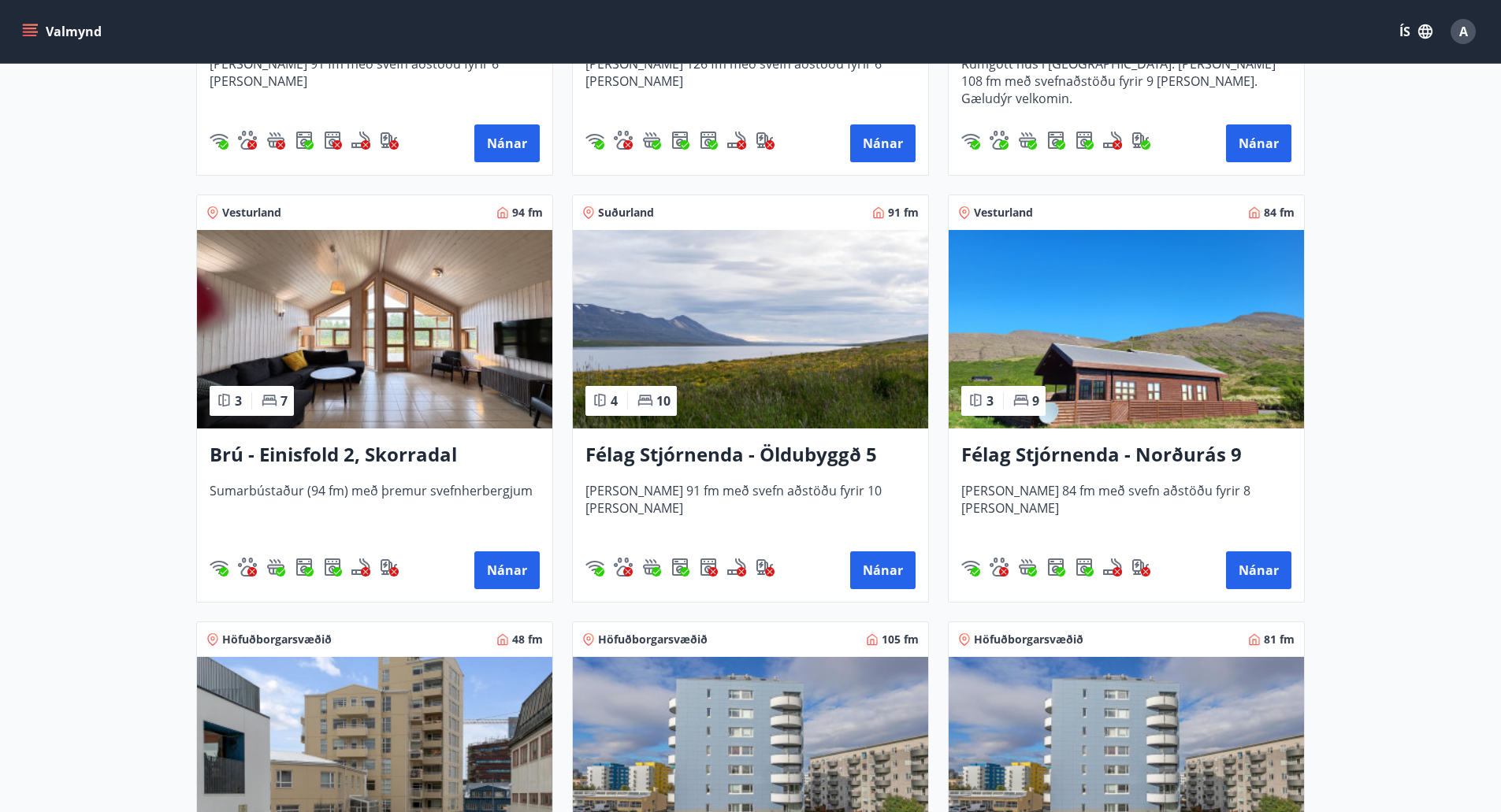
scroll to position [1182, 0]
